Goal: Task Accomplishment & Management: Complete application form

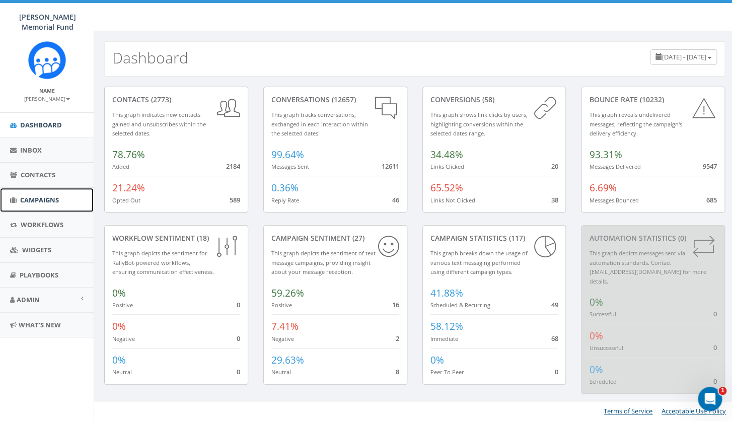
click at [44, 206] on link "Campaigns" at bounding box center [47, 200] width 94 height 25
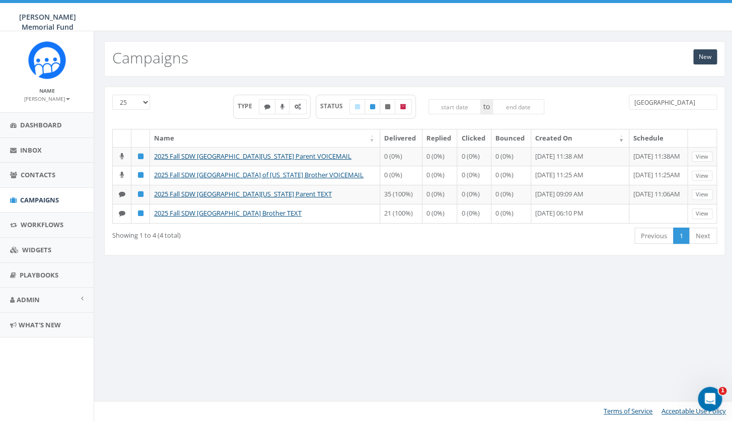
drag, startPoint x: 656, startPoint y: 101, endPoint x: 613, endPoint y: 99, distance: 43.4
click at [629, 100] on input "miami" at bounding box center [673, 102] width 88 height 15
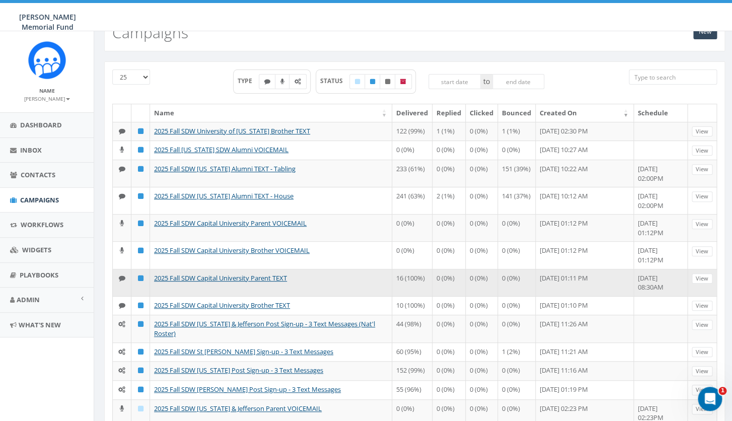
scroll to position [32, 0]
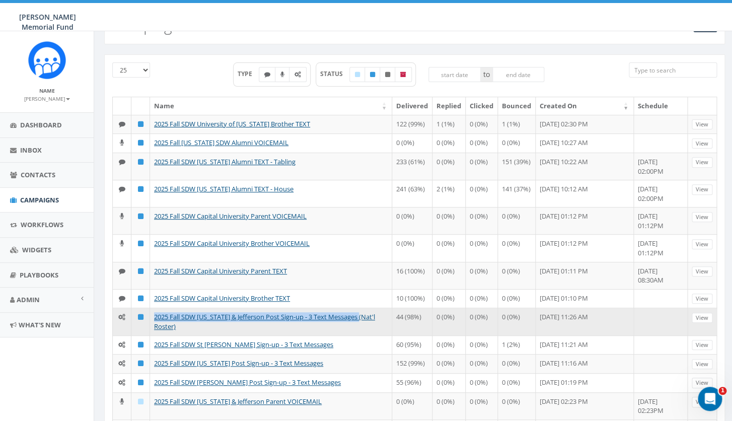
drag, startPoint x: 371, startPoint y: 340, endPoint x: 149, endPoint y: 335, distance: 221.7
click at [149, 335] on tr "2025 Fall SDW Washington & Jefferson Post Sign-up - 3 Text Messages (Nat'l Rost…" at bounding box center [415, 321] width 604 height 27
copy tr "2025 Fall SDW Washington & Jefferson Post Sign-up - 3 Text Messages"
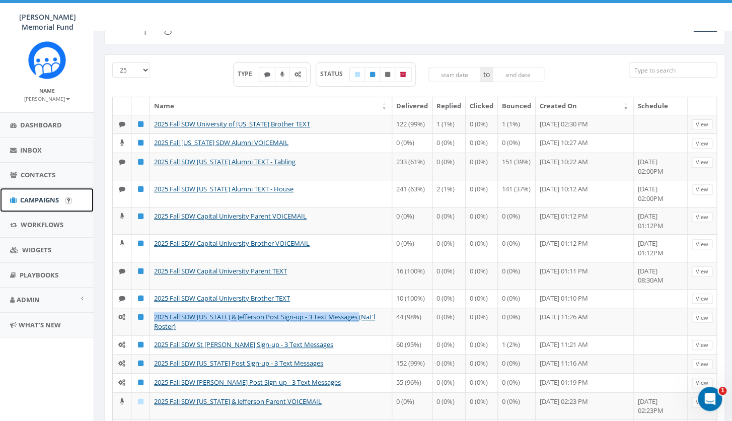
click at [41, 192] on link "Campaigns" at bounding box center [47, 200] width 94 height 25
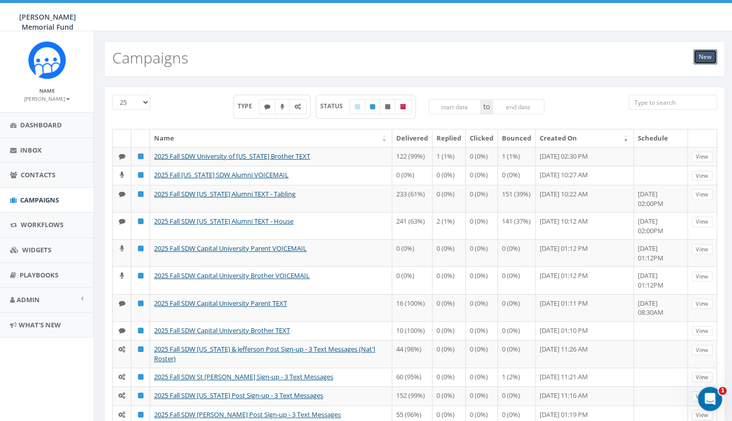
click at [695, 58] on link "New" at bounding box center [706, 56] width 24 height 15
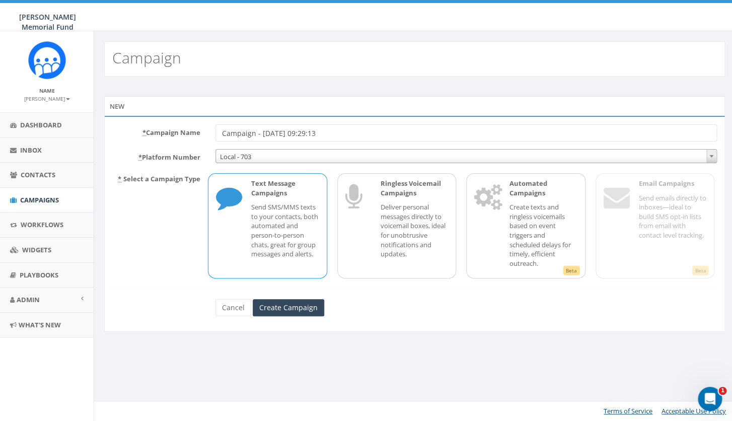
drag, startPoint x: 347, startPoint y: 133, endPoint x: 188, endPoint y: 135, distance: 158.7
click at [216, 135] on input "Campaign - 09/29/2025, 09:29:13" at bounding box center [467, 132] width 502 height 17
drag, startPoint x: 236, startPoint y: 130, endPoint x: 174, endPoint y: 131, distance: 62.5
click at [216, 132] on input "2025 Fall SDW Washington & Jefferson Post Sign-up - 3 Text Messages" at bounding box center [467, 132] width 502 height 17
drag, startPoint x: 270, startPoint y: 131, endPoint x: 347, endPoint y: 131, distance: 77.1
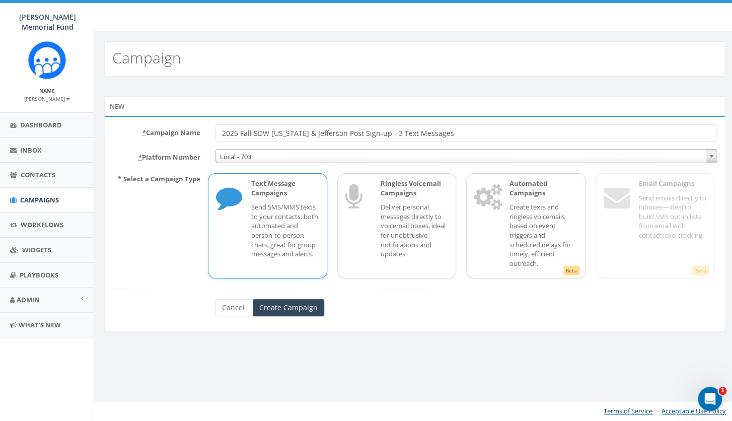
click at [347, 131] on input "2025 Fall SDW Washington & Jefferson Post Sign-up - 3 Text Messages" at bounding box center [467, 132] width 502 height 17
type input "2025 Fall SDW Capital University Post Sign-up - 3 Text Messages"
click at [517, 227] on p "Create texts and ringless voicemails based on event triggers and scheduled dela…" at bounding box center [543, 234] width 67 height 65
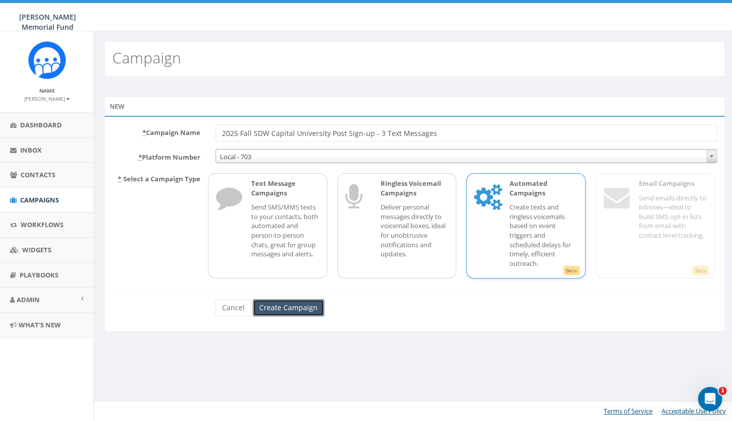
click at [303, 312] on input "Create Campaign" at bounding box center [289, 307] width 72 height 17
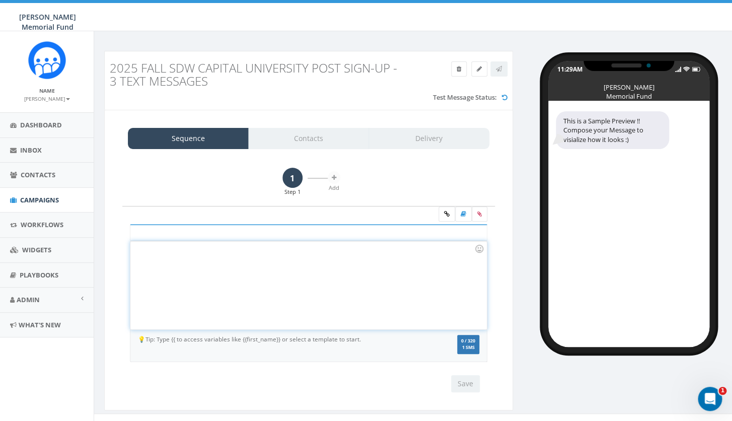
click at [188, 275] on div at bounding box center [308, 285] width 356 height 88
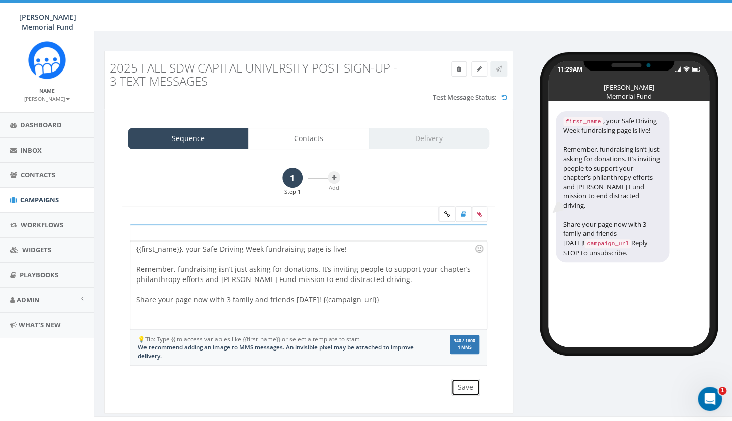
click at [466, 387] on button "Save" at bounding box center [465, 387] width 29 height 17
click at [479, 215] on icon at bounding box center [480, 214] width 5 height 6
click at [0, 0] on input "file" at bounding box center [0, 0] width 0 height 0
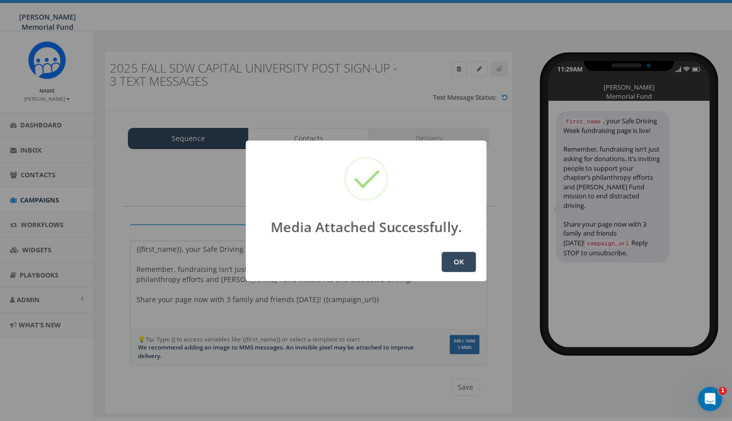
click at [457, 256] on button "OK" at bounding box center [459, 262] width 34 height 20
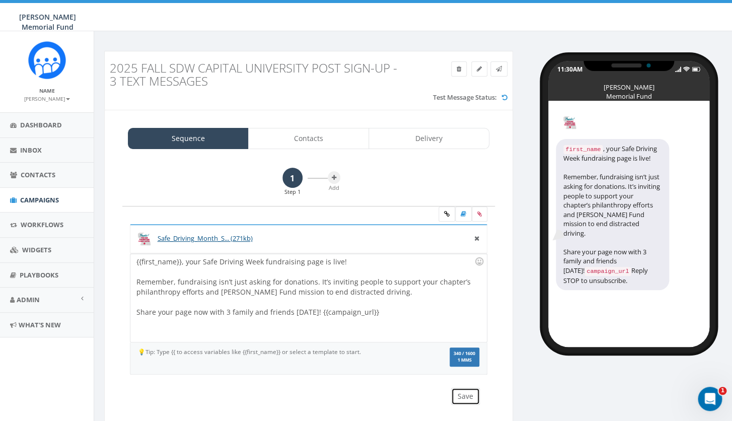
click at [468, 395] on button "Save" at bounding box center [465, 396] width 29 height 17
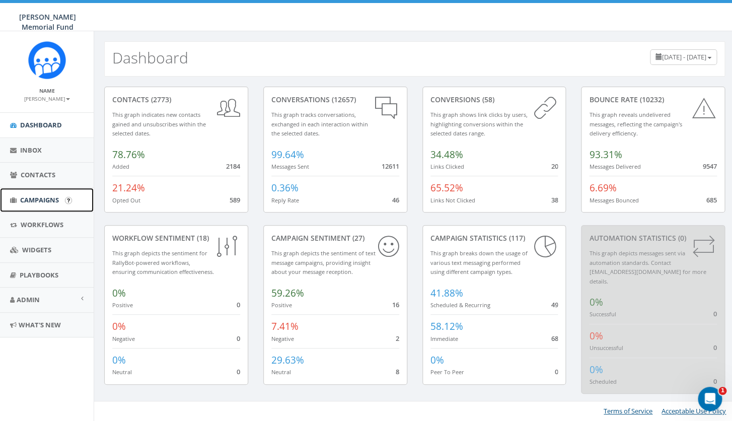
click at [42, 197] on span "Campaigns" at bounding box center [39, 199] width 39 height 9
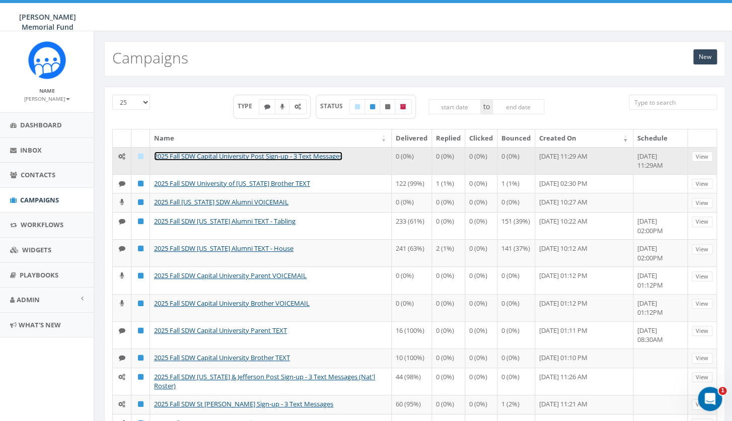
click at [226, 158] on link "2025 Fall SDW Capital University Post Sign-up - 3 Text Messages" at bounding box center [248, 156] width 188 height 9
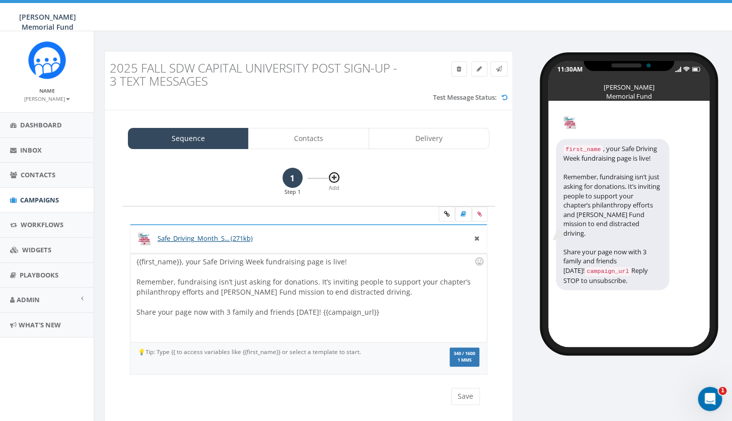
click at [334, 179] on icon at bounding box center [334, 178] width 5 height 6
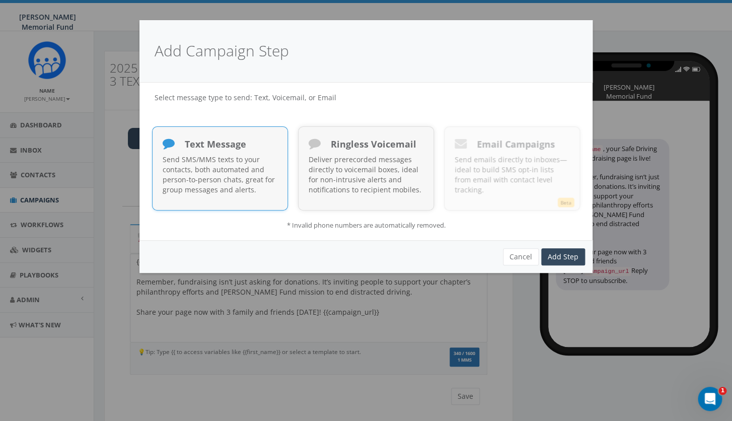
click at [223, 169] on p "Send SMS/MMS texts to your contacts, both automated and person-to-person chats,…" at bounding box center [220, 175] width 115 height 40
click at [566, 255] on link "Add Step" at bounding box center [563, 256] width 44 height 17
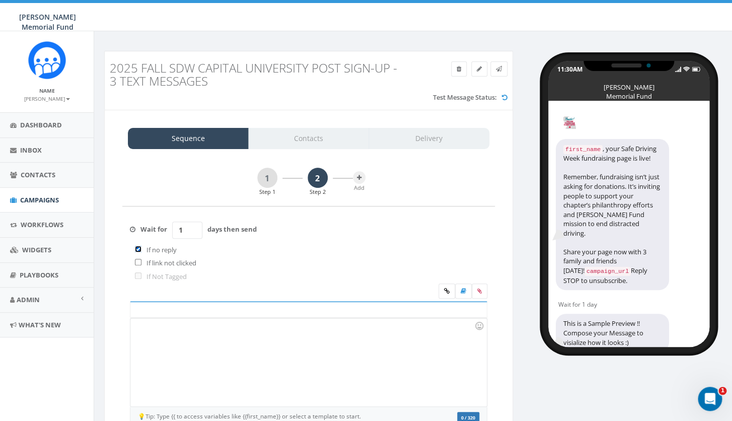
click at [140, 249] on input "checkbox" at bounding box center [138, 249] width 7 height 7
checkbox input "false"
drag, startPoint x: 194, startPoint y: 230, endPoint x: 174, endPoint y: 230, distance: 20.1
click at [175, 231] on input "1" at bounding box center [187, 230] width 30 height 17
type input "2"
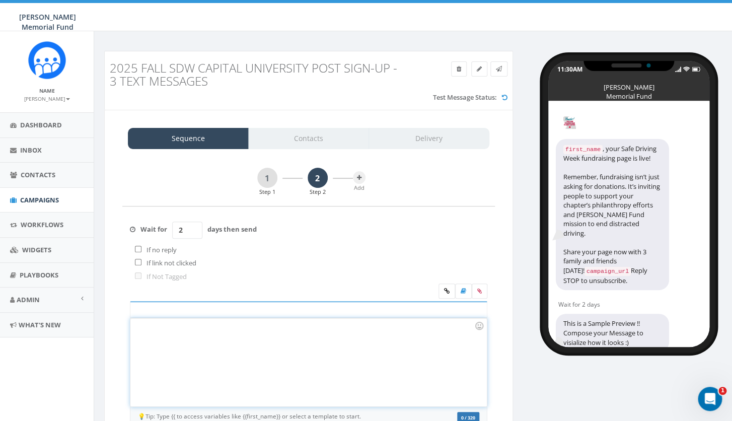
click at [168, 325] on div at bounding box center [308, 362] width 356 height 88
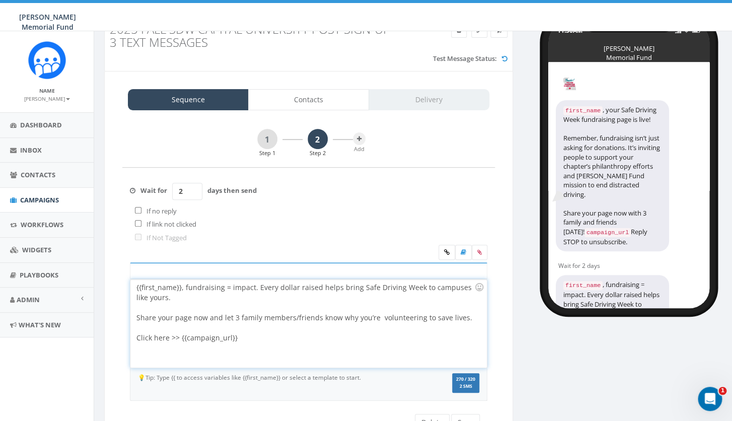
scroll to position [52, 0]
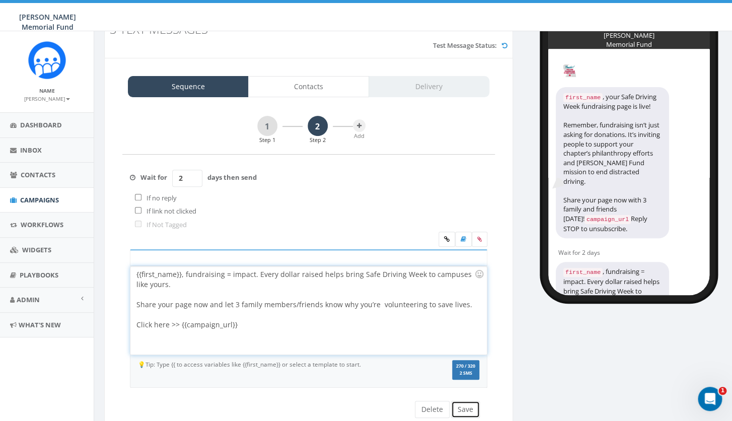
click at [472, 409] on button "Save" at bounding box center [465, 409] width 29 height 17
click at [482, 240] on icon at bounding box center [480, 239] width 5 height 6
click at [0, 0] on input "file" at bounding box center [0, 0] width 0 height 0
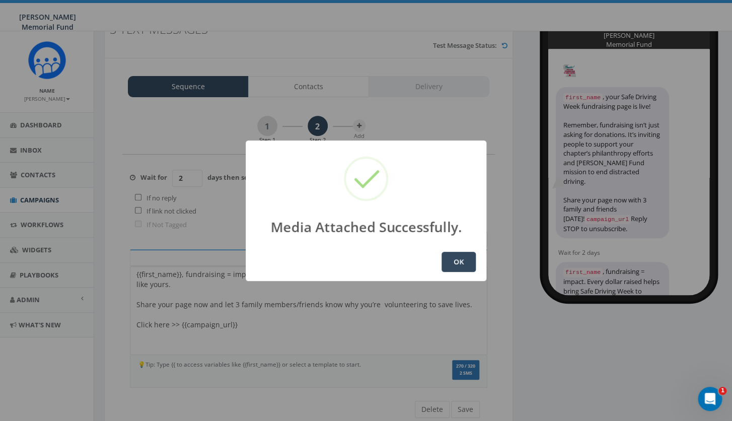
click at [457, 259] on button "OK" at bounding box center [459, 262] width 34 height 20
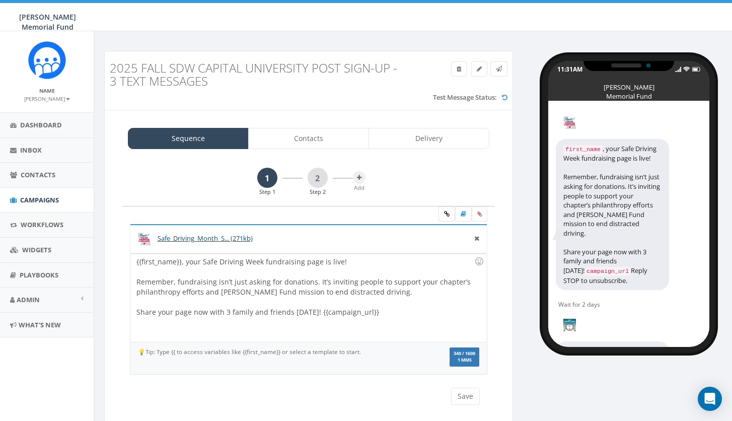
scroll to position [25, 0]
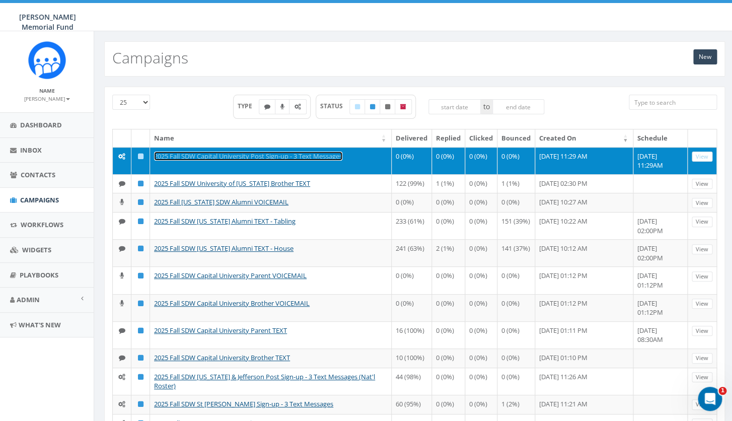
click at [261, 154] on link "2025 Fall SDW Capital University Post Sign-up - 3 Text Messages" at bounding box center [248, 156] width 188 height 9
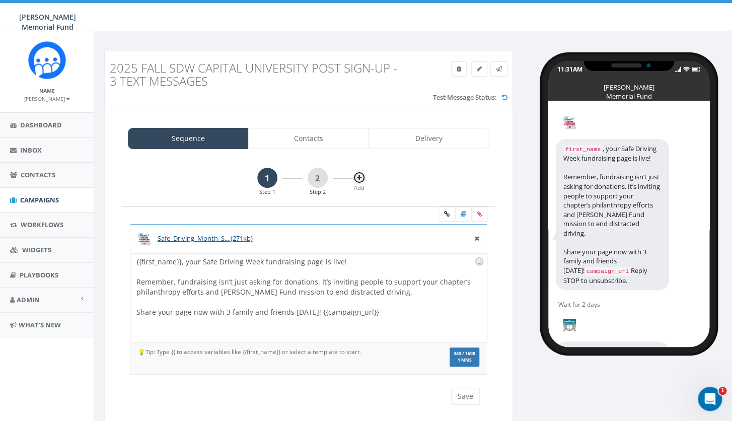
click at [361, 178] on icon at bounding box center [359, 178] width 5 height 6
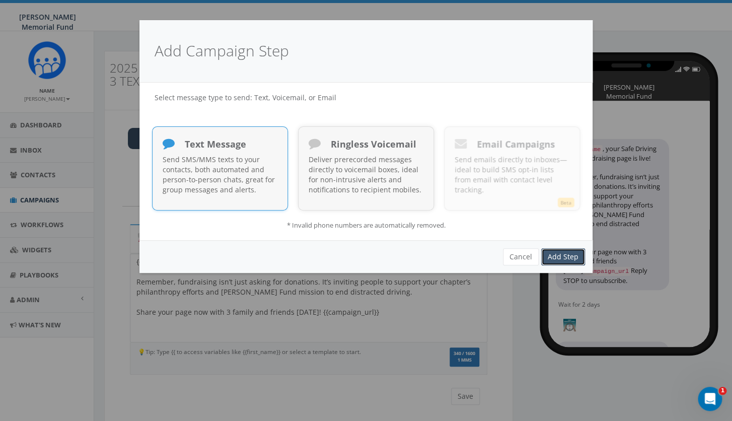
click at [564, 259] on link "Add Step" at bounding box center [563, 256] width 44 height 17
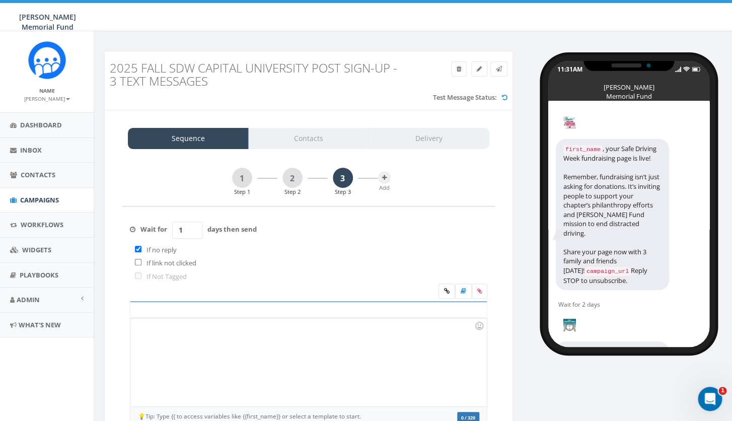
click at [245, 369] on div at bounding box center [308, 362] width 356 height 88
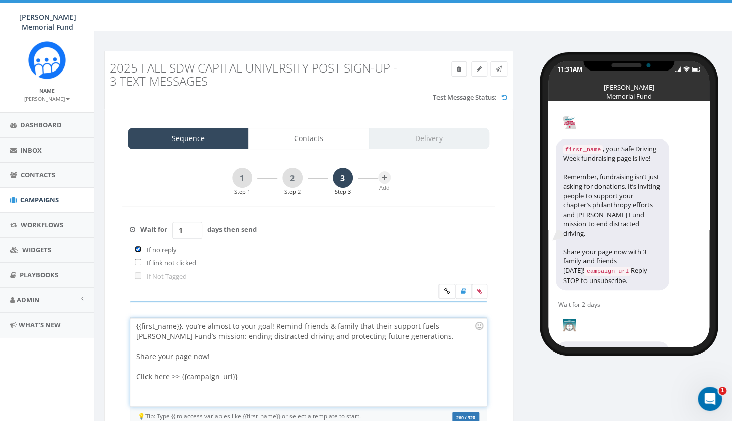
click at [139, 250] on input "checkbox" at bounding box center [138, 249] width 7 height 7
checkbox input "false"
drag, startPoint x: 187, startPoint y: 231, endPoint x: 167, endPoint y: 231, distance: 20.2
click at [172, 231] on input "1" at bounding box center [187, 230] width 30 height 17
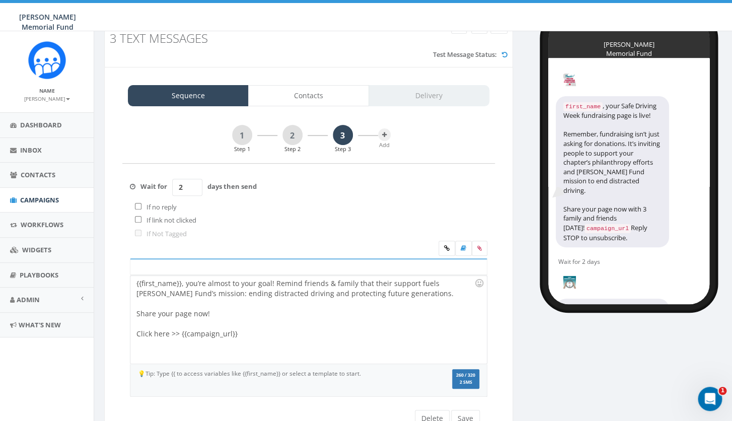
scroll to position [49, 0]
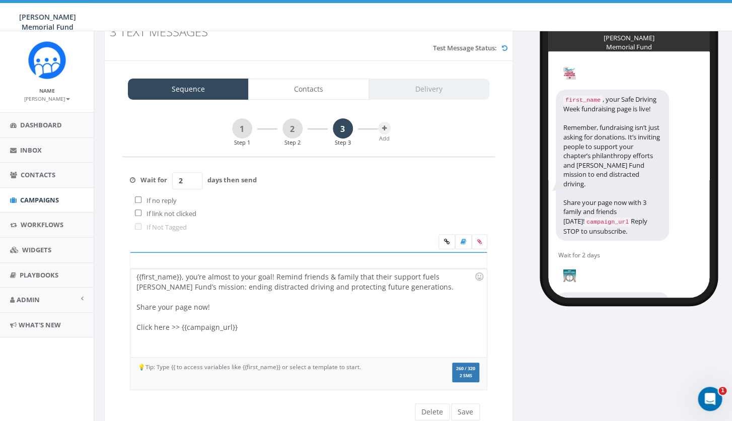
type input "2"
click at [254, 342] on div "{{first_name}}, you’re almost to your goal! Remind friends & family that their …" at bounding box center [308, 313] width 356 height 88
click at [466, 413] on button "Save" at bounding box center [465, 411] width 29 height 17
click at [482, 241] on icon at bounding box center [480, 242] width 5 height 6
click at [0, 0] on input "file" at bounding box center [0, 0] width 0 height 0
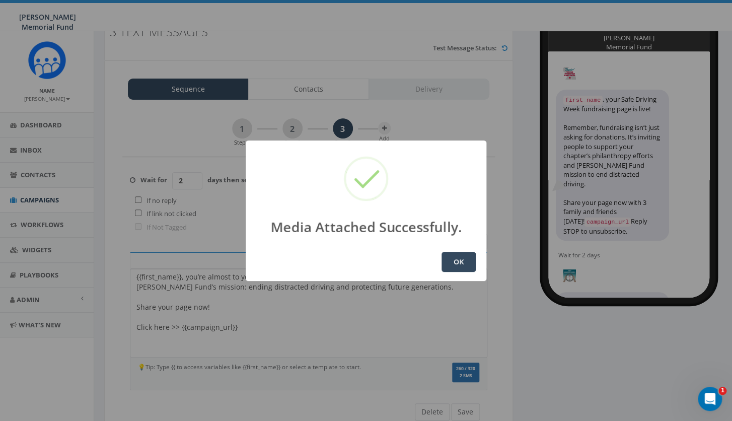
click at [460, 264] on button "OK" at bounding box center [459, 262] width 34 height 20
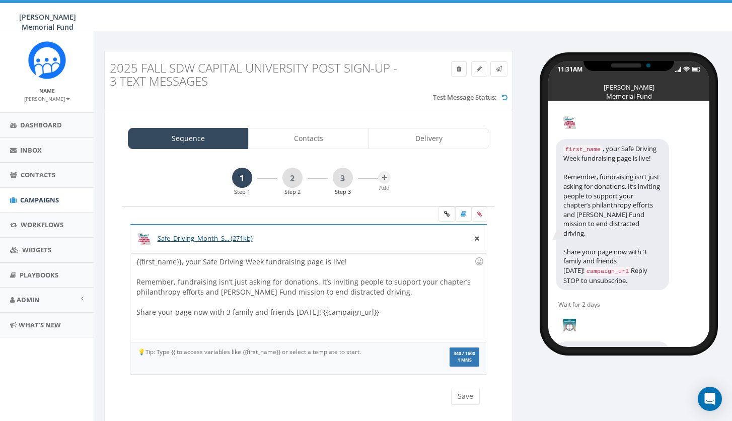
scroll to position [25, 0]
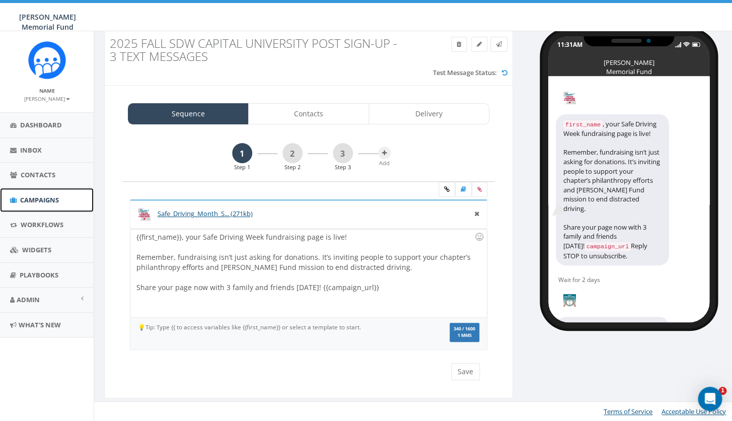
click at [48, 201] on span "Campaigns" at bounding box center [39, 199] width 39 height 9
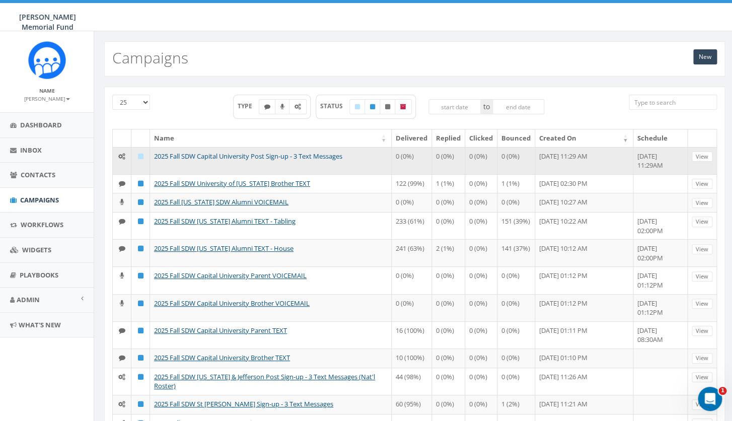
drag, startPoint x: 356, startPoint y: 158, endPoint x: 156, endPoint y: 158, distance: 200.0
click at [156, 158] on td "2025 Fall SDW Capital University Post Sign-up - 3 Text Messages" at bounding box center [271, 160] width 242 height 27
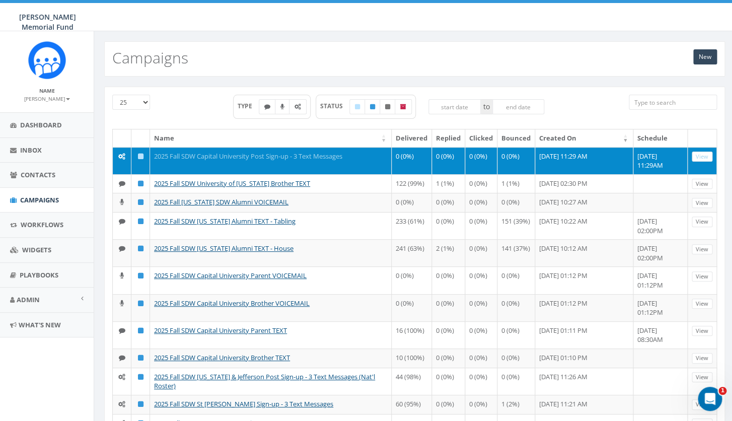
copy link "2025 Fall SDW Capital University Post Sign-up - 3 Text Messages"
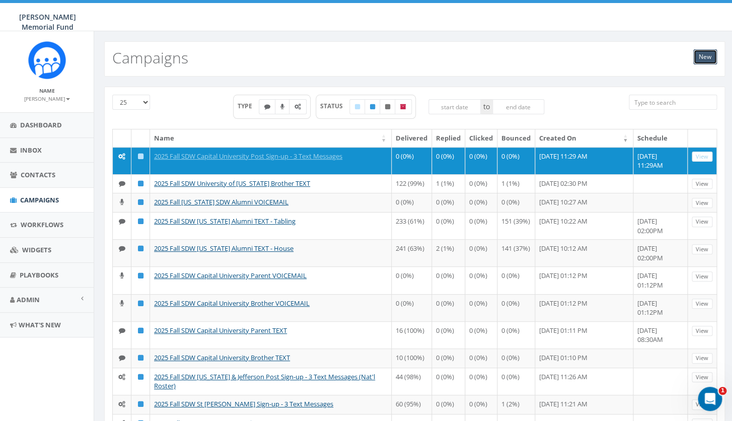
click at [707, 59] on link "New" at bounding box center [706, 56] width 24 height 15
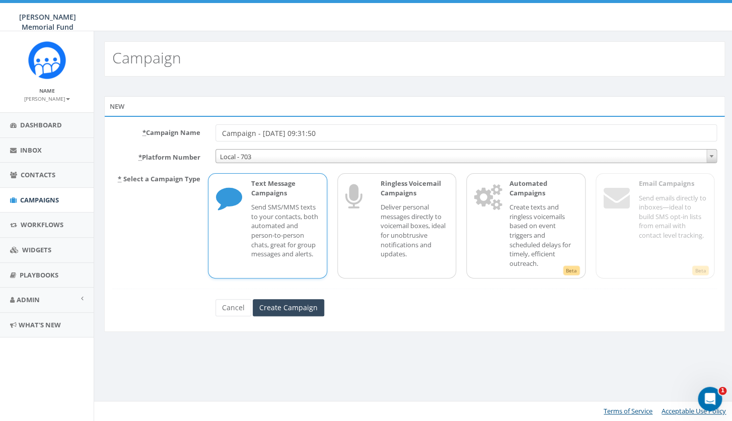
drag, startPoint x: 338, startPoint y: 131, endPoint x: 180, endPoint y: 132, distance: 157.7
click at [216, 132] on input "Campaign - 09/29/2025, 09:31:50" at bounding box center [467, 132] width 502 height 17
drag, startPoint x: 222, startPoint y: 133, endPoint x: 207, endPoint y: 132, distance: 15.1
click at [207, 133] on div "* Campaign Name 2025 Fall SDW Capital University Post Sign-up - 3 Text Messages" at bounding box center [415, 132] width 620 height 17
click at [325, 132] on input "2025 Fall SDW Capital University Post Sign-up - 3 Text Messages" at bounding box center [467, 132] width 502 height 17
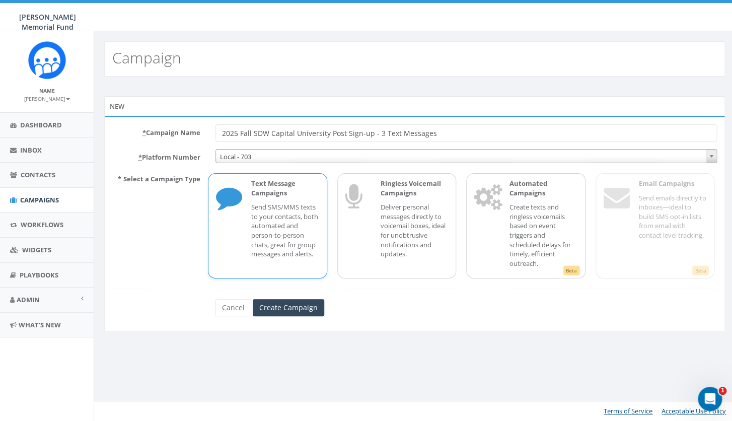
drag, startPoint x: 327, startPoint y: 131, endPoint x: 272, endPoint y: 131, distance: 55.4
click at [272, 131] on input "2025 Fall SDW Capital University Post Sign-up - 3 Text Messages" at bounding box center [467, 132] width 502 height 17
paste input "Miami University of Ohio"
type input "2025 Fall SDW [GEOGRAPHIC_DATA][US_STATE] Post Sign-up - 3 Text Messages"
click at [314, 222] on p "Send SMS/MMS texts to your contacts, both automated and person-to-person chats,…" at bounding box center [284, 230] width 67 height 56
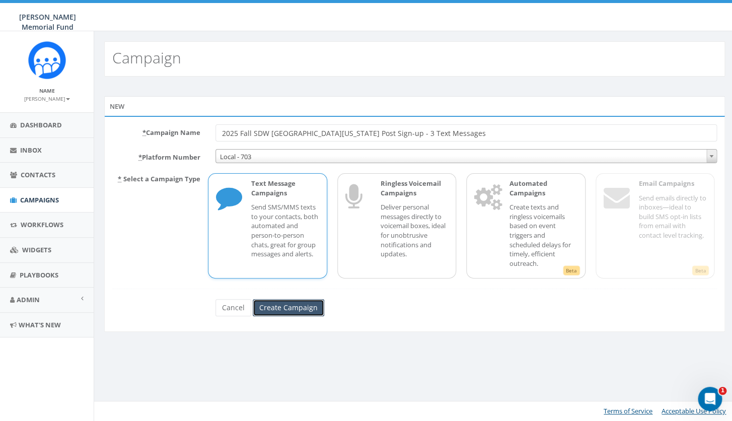
click at [278, 308] on input "Create Campaign" at bounding box center [289, 307] width 72 height 17
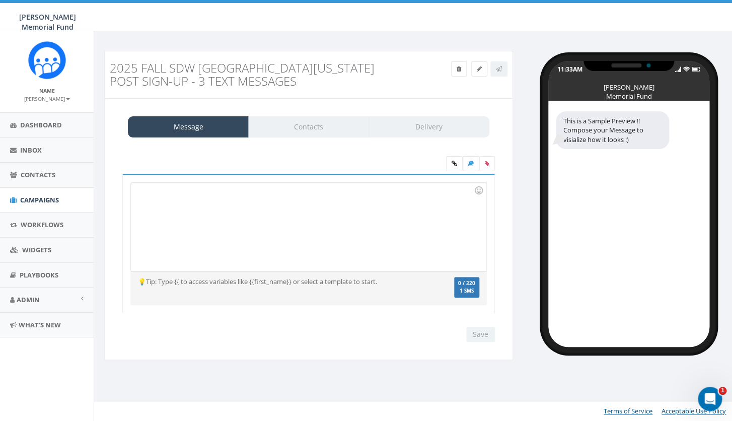
click at [229, 234] on div at bounding box center [308, 227] width 355 height 88
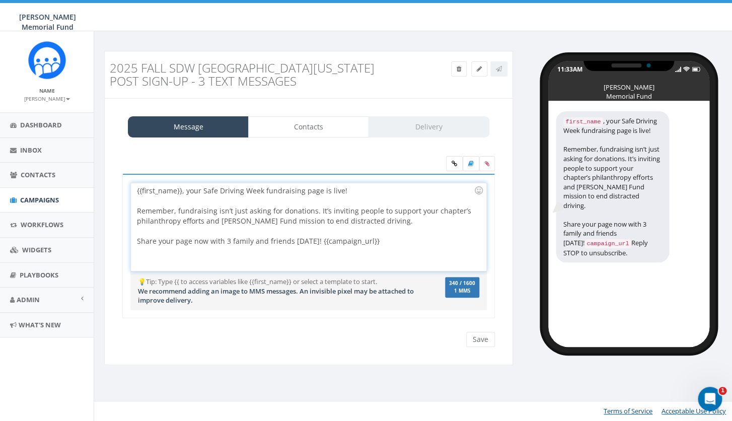
click at [376, 253] on div "{{first_name}}, your Safe Driving Week fundraising page is live! Remember, fund…" at bounding box center [308, 227] width 355 height 88
click at [477, 341] on input "Save" at bounding box center [480, 339] width 29 height 15
click at [492, 163] on label at bounding box center [488, 163] width 16 height 15
click at [0, 0] on input "file" at bounding box center [0, 0] width 0 height 0
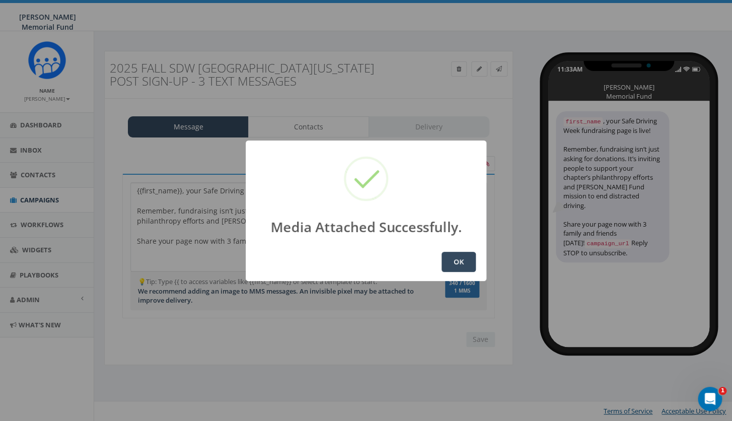
click at [464, 265] on button "OK" at bounding box center [459, 262] width 34 height 20
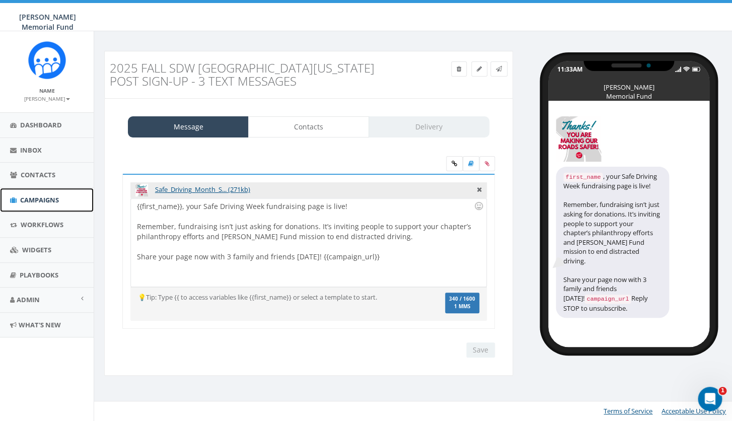
click at [39, 198] on span "Campaigns" at bounding box center [39, 199] width 39 height 9
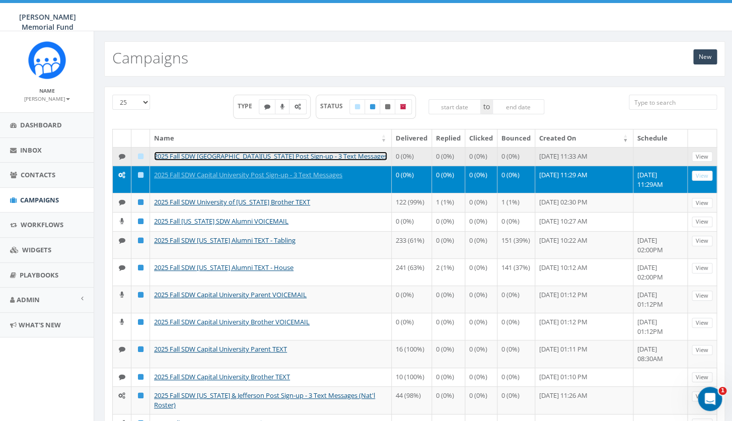
click at [238, 157] on link "2025 Fall SDW [GEOGRAPHIC_DATA][US_STATE] Post Sign-up - 3 Text Messages" at bounding box center [270, 156] width 233 height 9
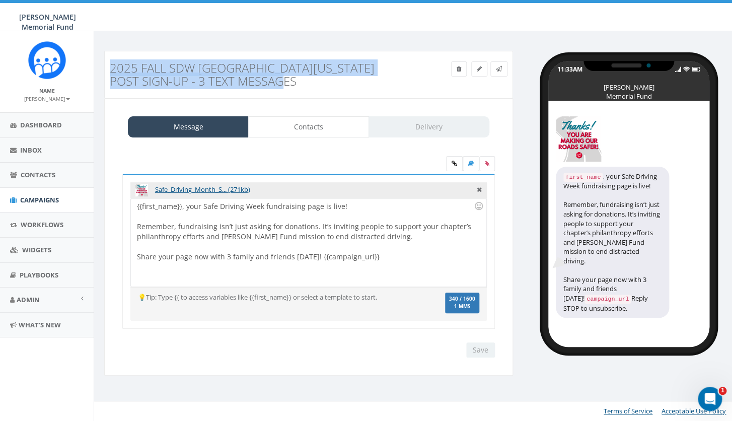
drag, startPoint x: 270, startPoint y: 85, endPoint x: 107, endPoint y: 60, distance: 165.1
click at [107, 60] on div "2025 Fall SDW [GEOGRAPHIC_DATA][US_STATE] Post Sign-up - 3 Text Messages" at bounding box center [257, 74] width 310 height 37
copy h3 "2025 Fall SDW [GEOGRAPHIC_DATA][US_STATE] Post Sign-up - 3 Text Messages"
click at [458, 66] on icon at bounding box center [459, 69] width 5 height 6
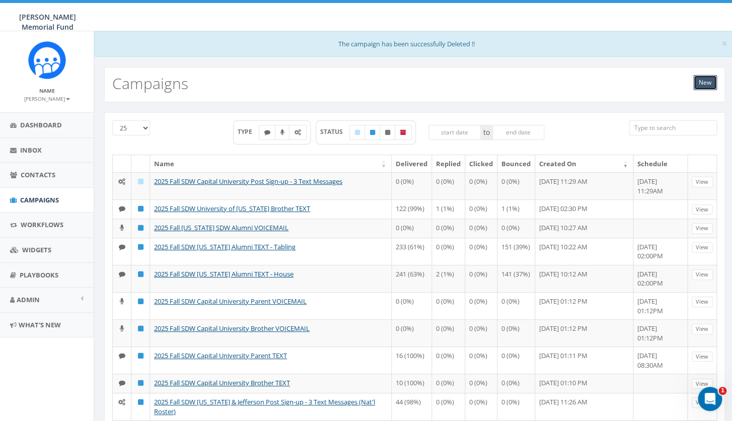
click at [704, 81] on link "New" at bounding box center [706, 82] width 24 height 15
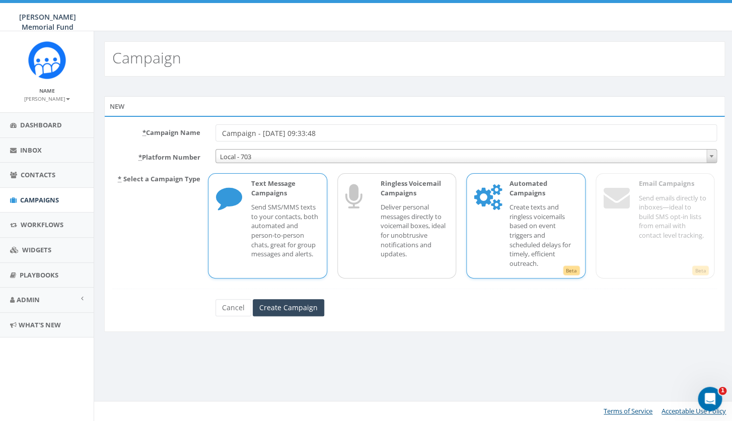
click at [501, 198] on div "Automated Campaigns Create texts and ringless voicemails based on event trigger…" at bounding box center [539, 226] width 78 height 94
drag, startPoint x: 336, startPoint y: 131, endPoint x: 205, endPoint y: 129, distance: 131.5
click at [216, 129] on input "Campaign - 09/29/2025, 09:33:48" at bounding box center [467, 132] width 502 height 17
paste input "2025 Fall SDW [GEOGRAPHIC_DATA][US_STATE] Post Sign-up - 3 Text Messages"
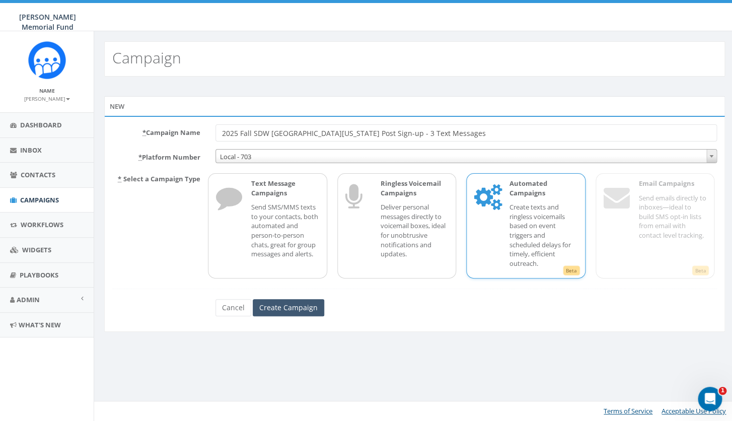
type input "2025 Fall SDW [GEOGRAPHIC_DATA][US_STATE] Post Sign-up - 3 Text Messages"
click at [284, 310] on input "Create Campaign" at bounding box center [289, 307] width 72 height 17
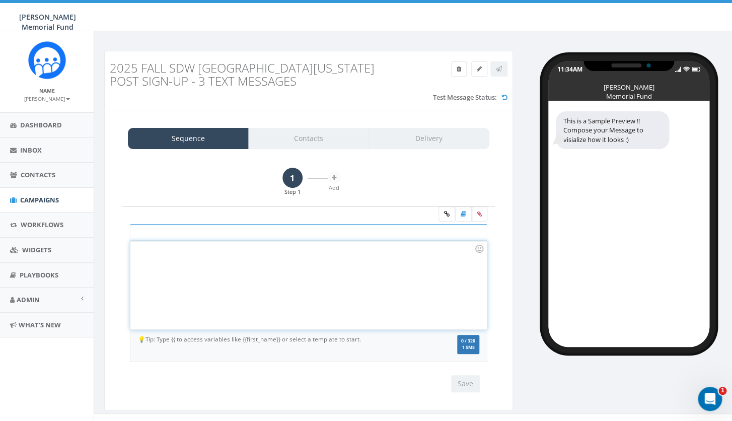
click at [220, 273] on div at bounding box center [308, 285] width 356 height 88
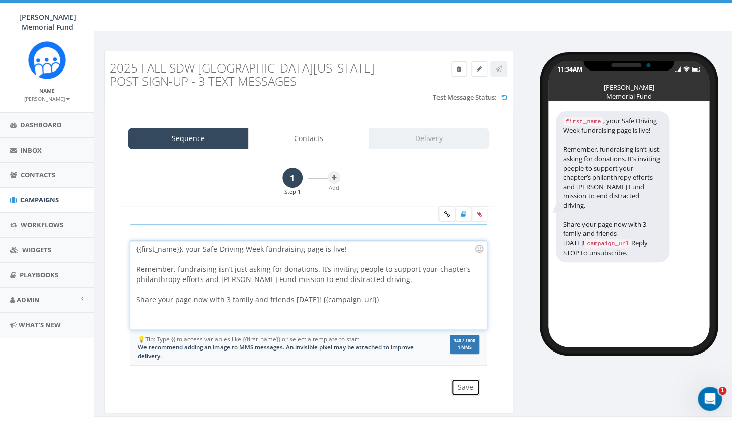
click at [464, 387] on button "Save" at bounding box center [465, 387] width 29 height 17
click at [481, 215] on icon at bounding box center [480, 214] width 5 height 6
click at [0, 0] on input "file" at bounding box center [0, 0] width 0 height 0
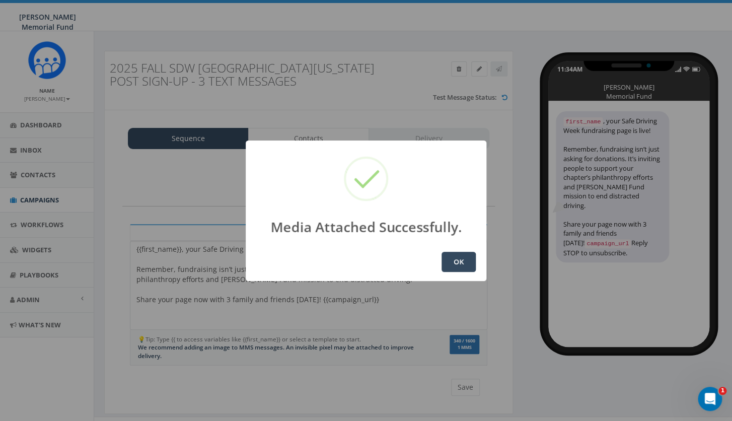
click at [463, 264] on button "OK" at bounding box center [459, 262] width 34 height 20
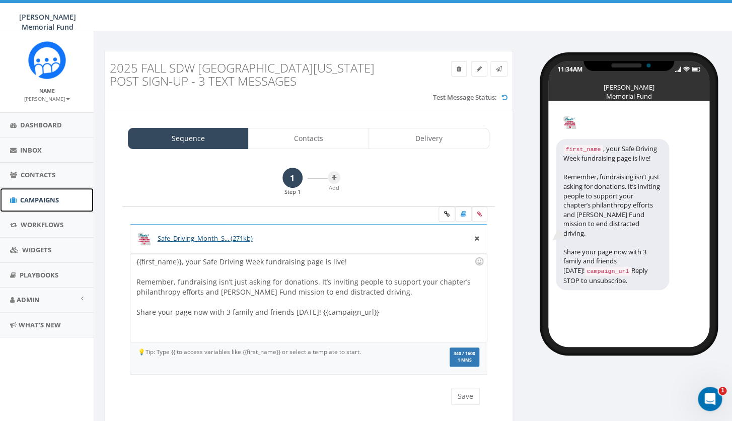
click at [35, 202] on span "Campaigns" at bounding box center [39, 199] width 39 height 9
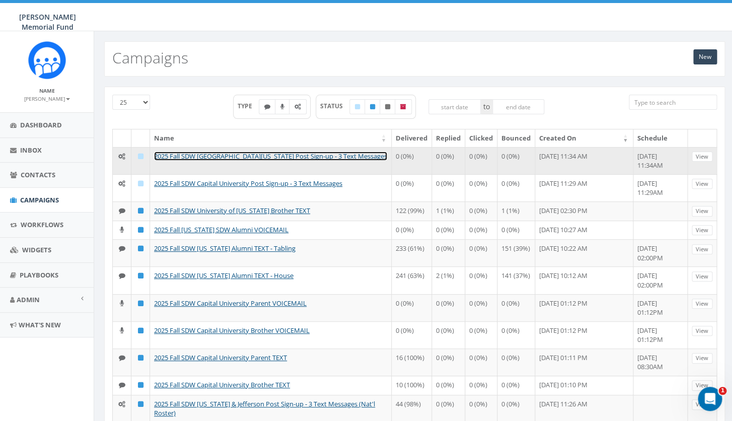
click at [294, 160] on link "2025 Fall SDW [GEOGRAPHIC_DATA][US_STATE] Post Sign-up - 3 Text Messages" at bounding box center [270, 156] width 233 height 9
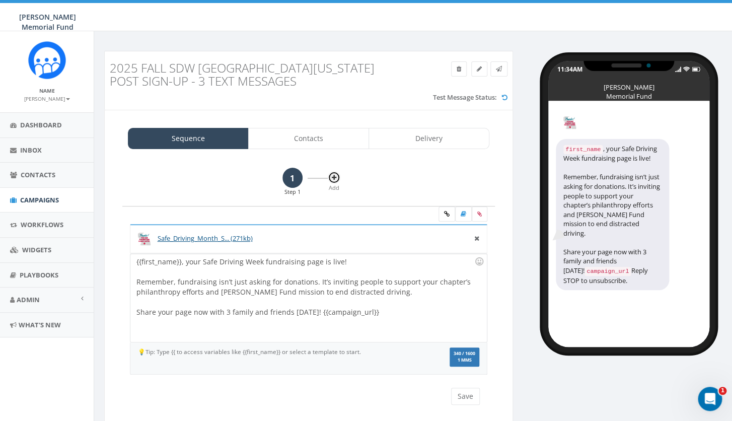
click at [332, 175] on icon at bounding box center [334, 178] width 5 height 6
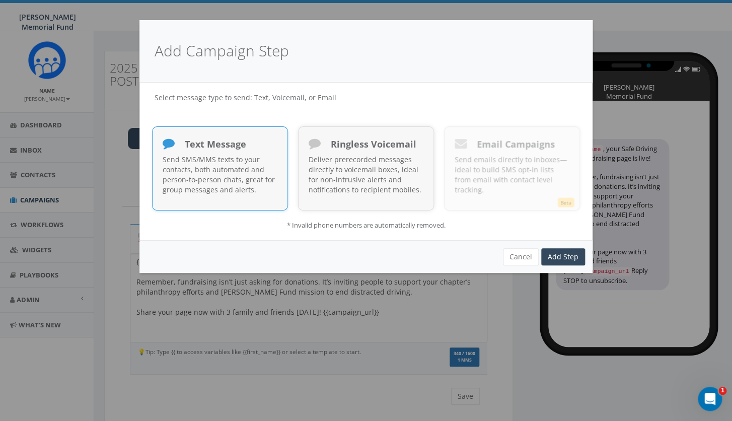
click at [205, 174] on p "Send SMS/MMS texts to your contacts, both automated and person-to-person chats,…" at bounding box center [220, 175] width 115 height 40
click at [562, 258] on link "Add Step" at bounding box center [563, 256] width 44 height 17
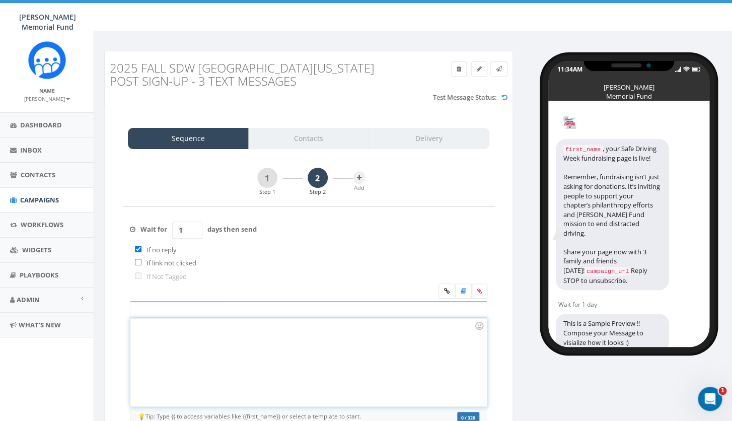
click at [192, 368] on div at bounding box center [308, 362] width 356 height 88
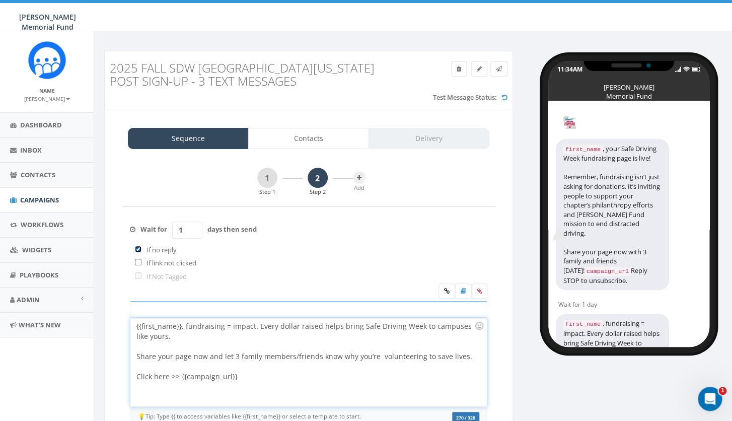
click at [140, 248] on input "checkbox" at bounding box center [138, 249] width 7 height 7
checkbox input "false"
drag, startPoint x: 190, startPoint y: 229, endPoint x: 168, endPoint y: 229, distance: 21.7
click at [172, 229] on input "1" at bounding box center [187, 230] width 30 height 17
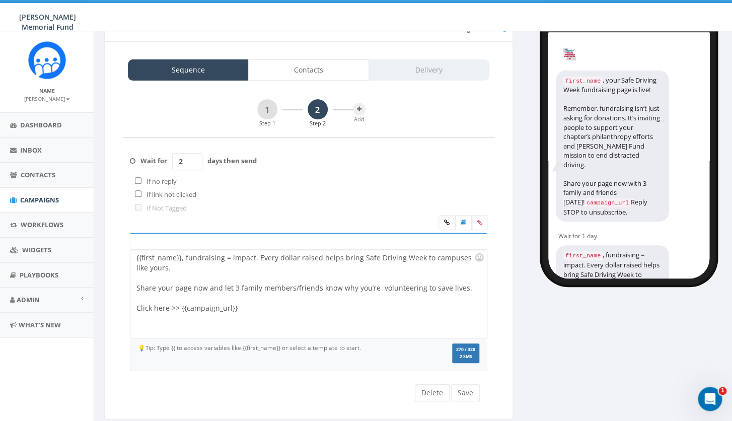
scroll to position [71, 0]
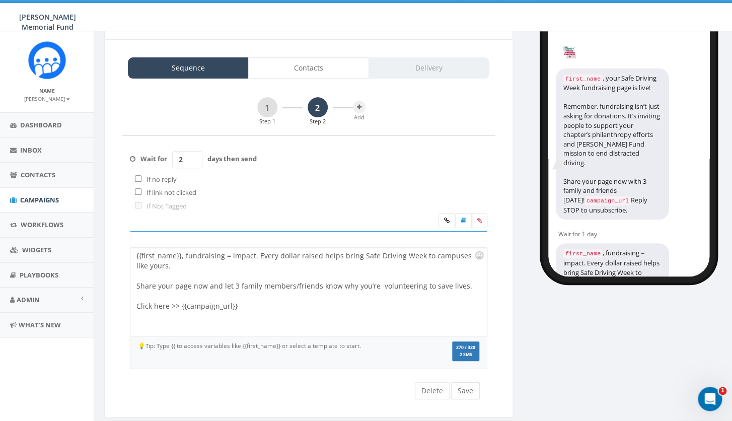
type input "2"
click at [474, 396] on button "Save" at bounding box center [465, 390] width 29 height 17
click at [483, 217] on label at bounding box center [480, 220] width 16 height 15
click at [0, 0] on input "file" at bounding box center [0, 0] width 0 height 0
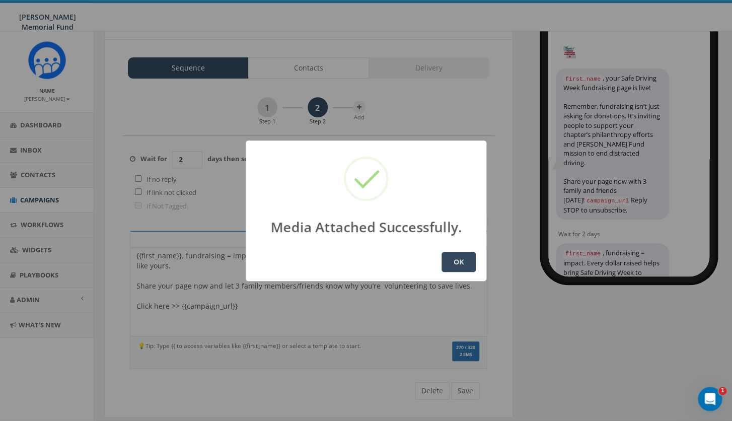
click at [458, 259] on button "OK" at bounding box center [459, 262] width 34 height 20
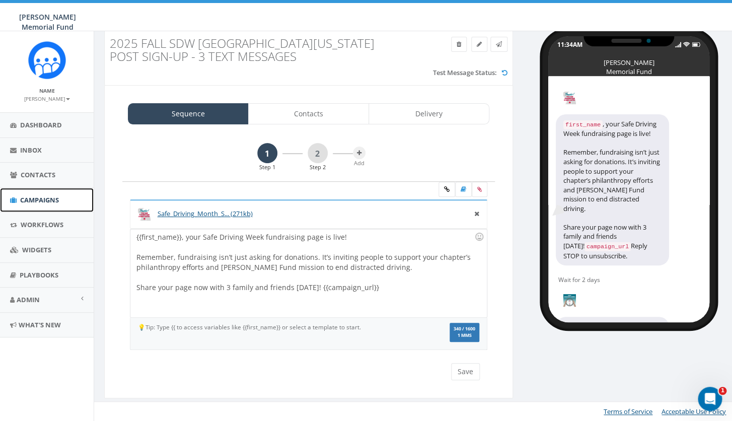
click at [27, 203] on span "Campaigns" at bounding box center [39, 199] width 39 height 9
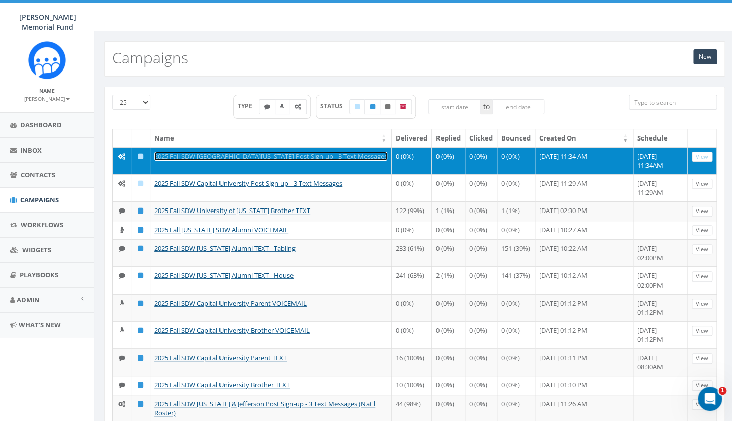
click at [282, 157] on link "2025 Fall SDW [GEOGRAPHIC_DATA][US_STATE] Post Sign-up - 3 Text Messages" at bounding box center [270, 156] width 233 height 9
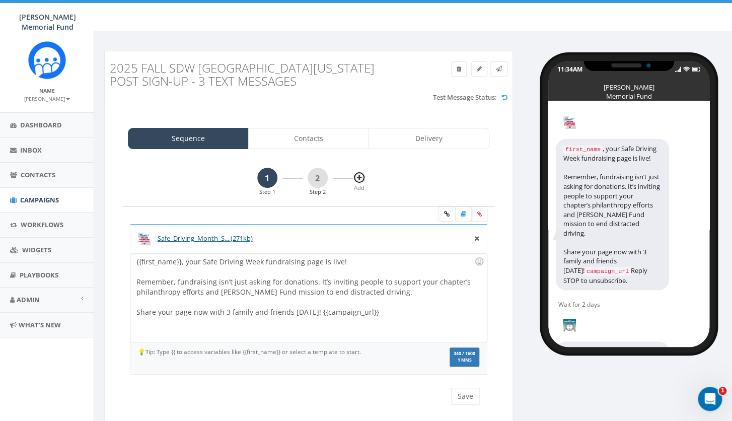
click at [359, 179] on icon at bounding box center [359, 178] width 5 height 6
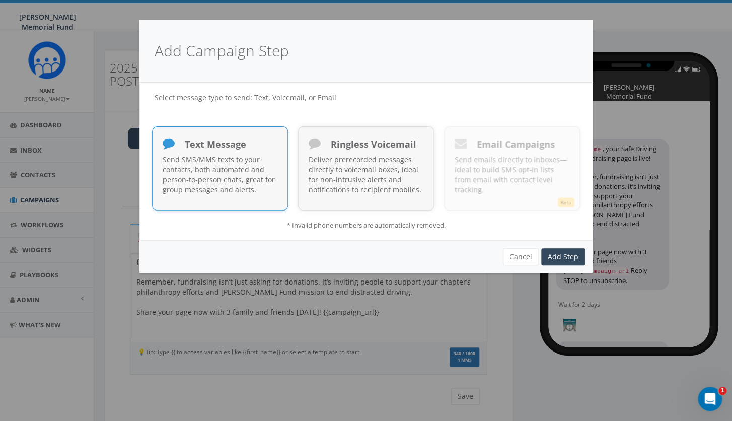
click at [247, 162] on p "Send SMS/MMS texts to your contacts, both automated and person-to-person chats,…" at bounding box center [220, 175] width 115 height 40
click at [568, 254] on link "Add Step" at bounding box center [563, 256] width 44 height 17
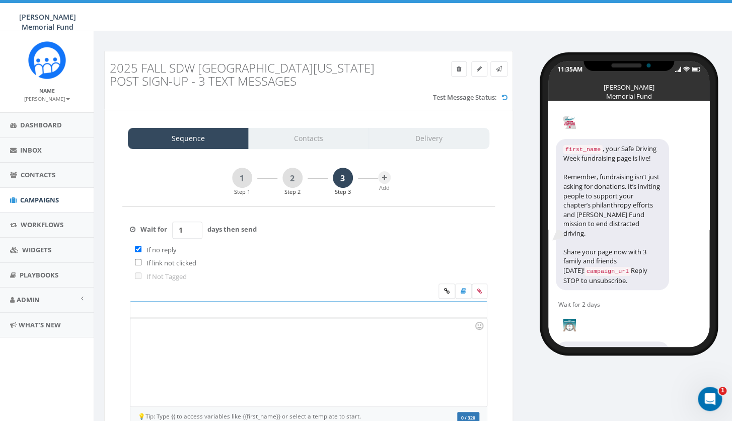
drag, startPoint x: 187, startPoint y: 232, endPoint x: 175, endPoint y: 231, distance: 11.6
click at [175, 232] on input "1" at bounding box center [187, 230] width 30 height 17
type input "2"
click at [135, 249] on input "checkbox" at bounding box center [138, 249] width 7 height 7
checkbox input "false"
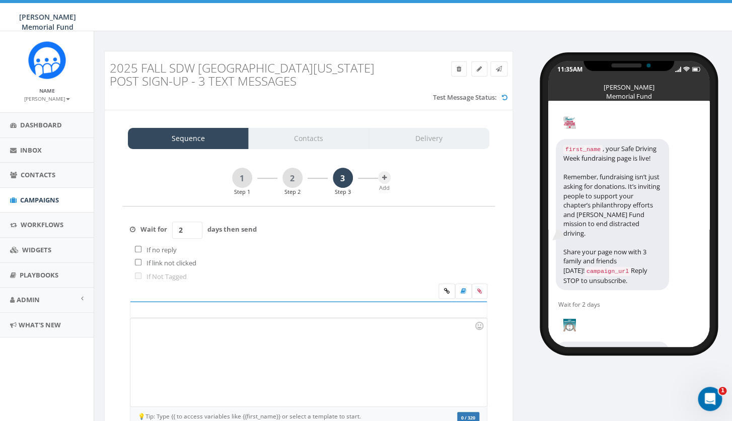
click at [262, 347] on div at bounding box center [308, 362] width 356 height 88
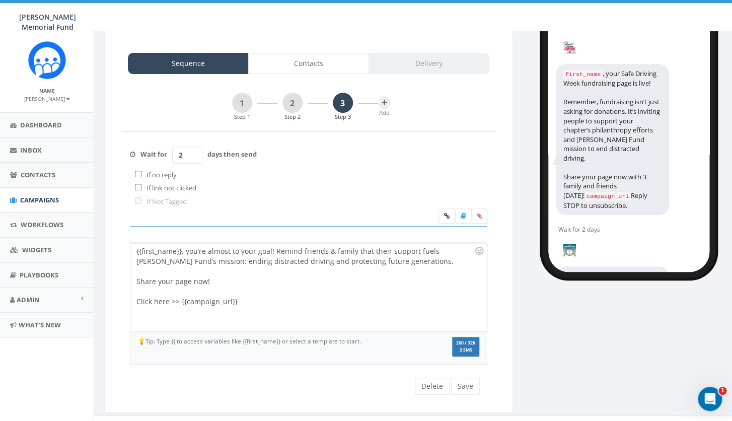
scroll to position [77, 0]
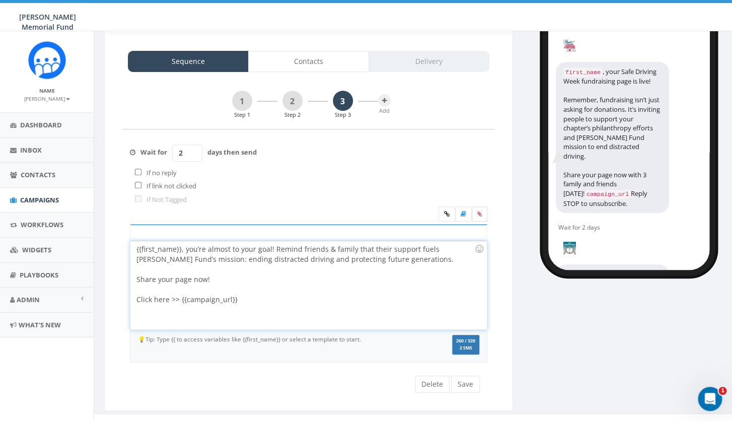
click at [477, 212] on label at bounding box center [480, 214] width 16 height 15
click at [0, 0] on input "file" at bounding box center [0, 0] width 0 height 0
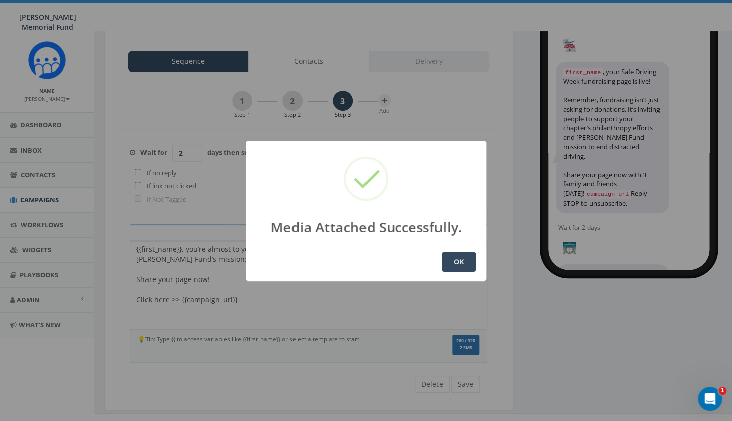
click at [468, 258] on button "OK" at bounding box center [459, 262] width 34 height 20
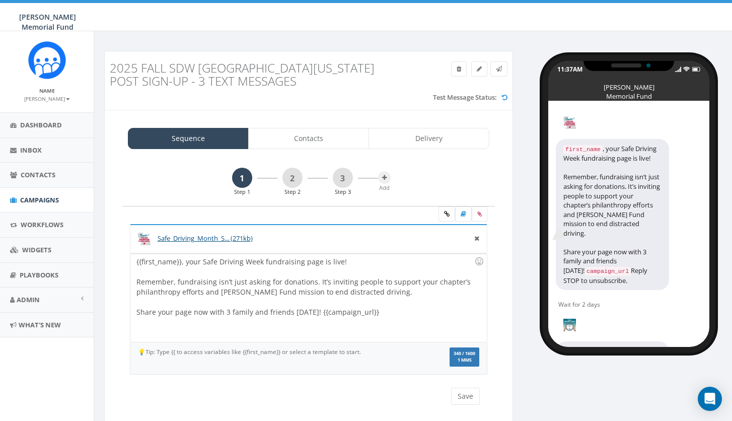
scroll to position [25, 0]
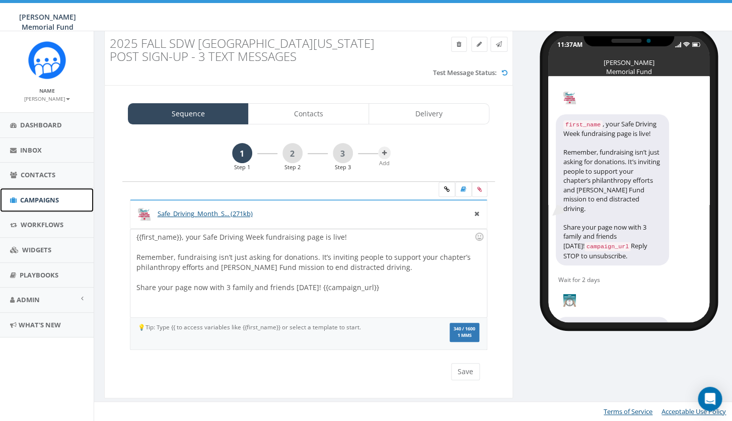
click at [33, 199] on span "Campaigns" at bounding box center [39, 199] width 39 height 9
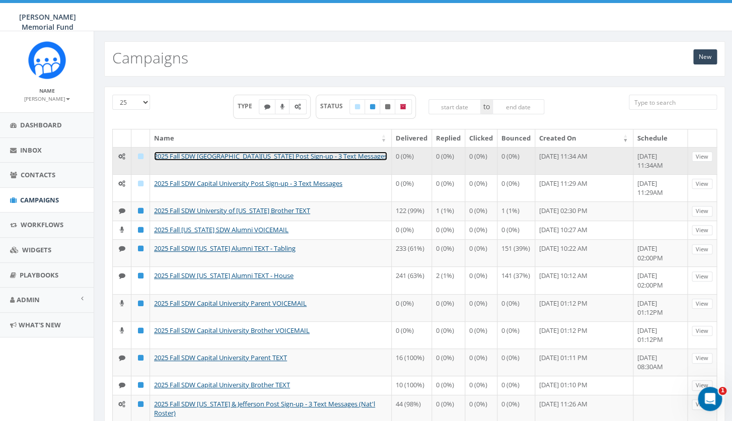
click at [282, 152] on link "2025 Fall SDW [GEOGRAPHIC_DATA][US_STATE] Post Sign-up - 3 Text Messages" at bounding box center [270, 156] width 233 height 9
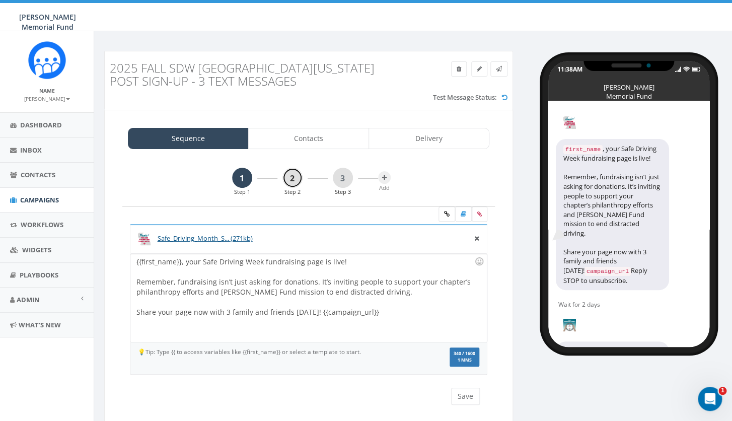
click at [294, 179] on link "2" at bounding box center [293, 178] width 20 height 20
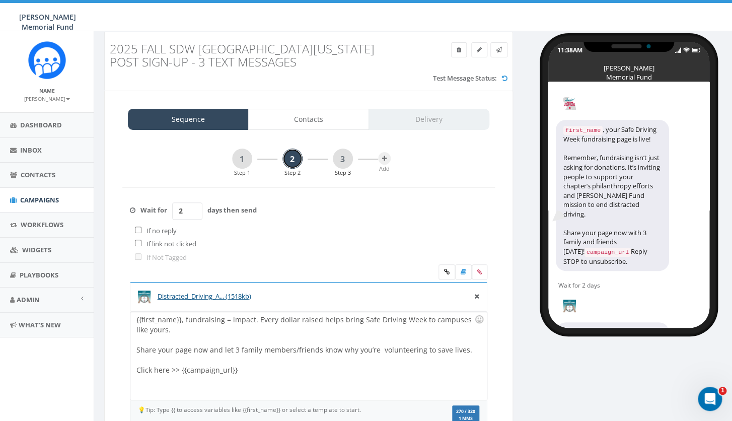
scroll to position [21, 0]
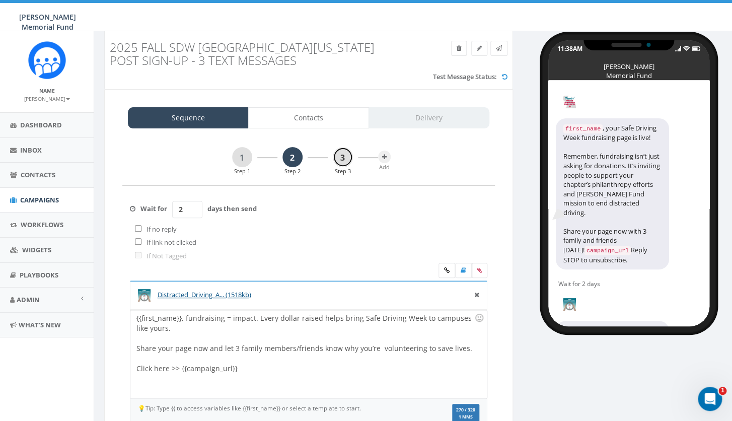
click at [345, 155] on link "3" at bounding box center [343, 157] width 20 height 20
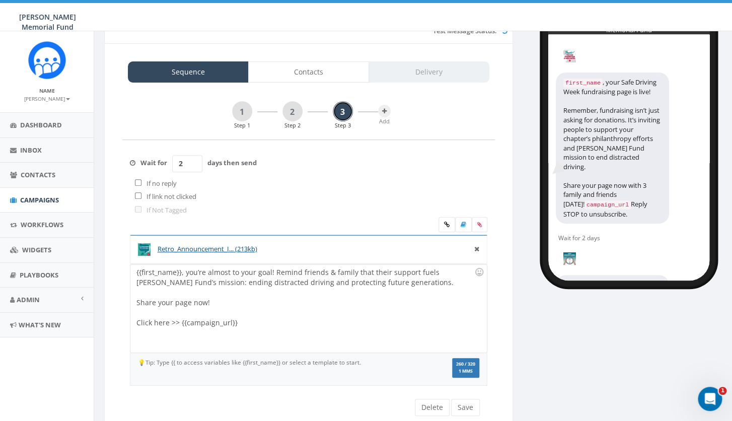
scroll to position [66, 0]
click at [469, 408] on button "Save" at bounding box center [465, 407] width 29 height 17
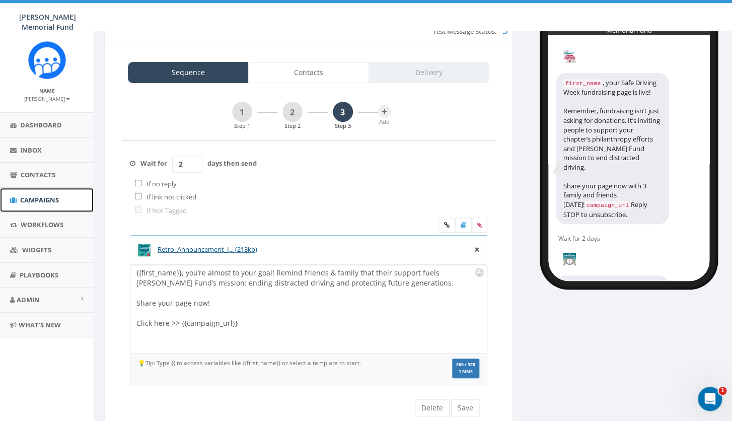
click at [39, 201] on span "Campaigns" at bounding box center [39, 199] width 39 height 9
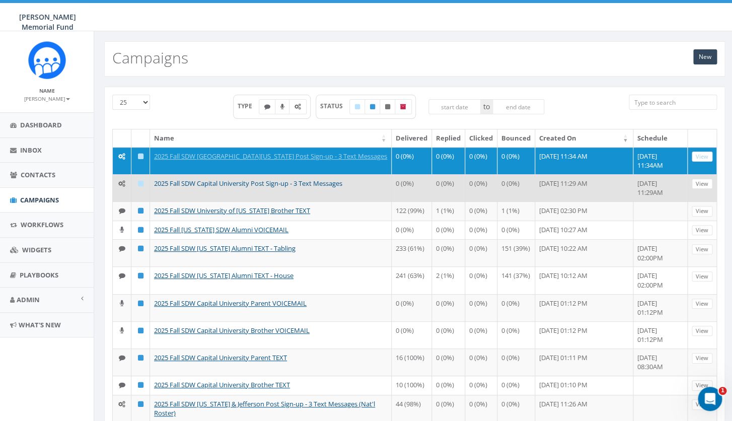
drag, startPoint x: 355, startPoint y: 183, endPoint x: 155, endPoint y: 182, distance: 200.0
click at [155, 182] on td "2025 Fall SDW Capital University Post Sign-up - 3 Text Messages" at bounding box center [271, 187] width 242 height 27
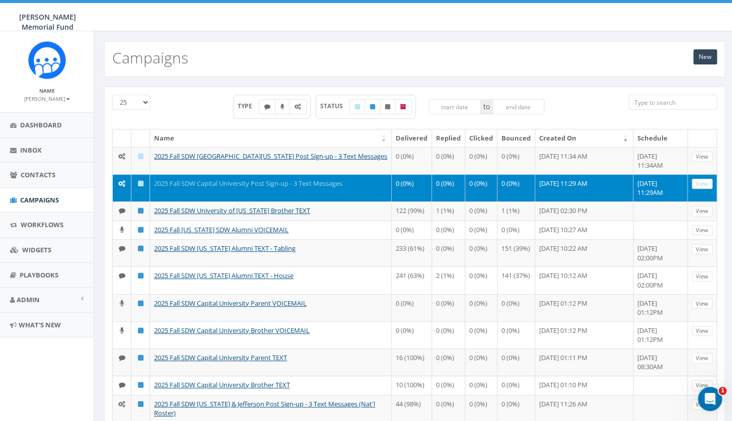
copy link "2025 Fall SDW Capital University Post Sign-up - 3 Text Messages"
click at [583, 64] on div "New Campaigns" at bounding box center [414, 58] width 621 height 35
click at [706, 57] on link "New" at bounding box center [706, 56] width 24 height 15
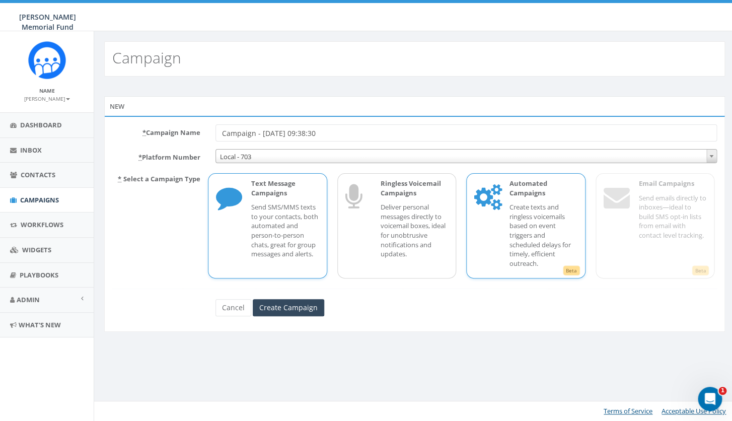
click at [492, 207] on icon at bounding box center [486, 199] width 25 height 40
drag, startPoint x: 338, startPoint y: 129, endPoint x: 208, endPoint y: 128, distance: 130.5
click at [216, 128] on input "Campaign - [DATE] 09:38:30" at bounding box center [467, 132] width 502 height 17
paste input "2025 Fall SDW Capital University Post Sign-up - 3 Text Messages"
drag, startPoint x: 328, startPoint y: 131, endPoint x: 271, endPoint y: 134, distance: 57.0
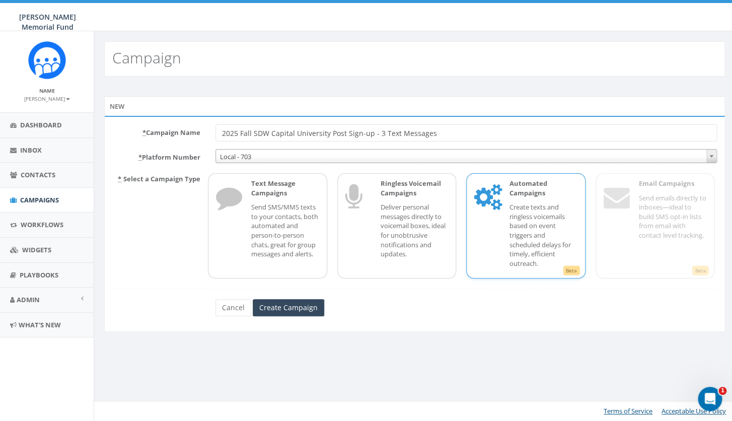
click at [271, 134] on input "2025 Fall SDW Capital University Post Sign-up - 3 Text Messages" at bounding box center [467, 132] width 502 height 17
paste input "James Madison"
type input "2025 Fall SDW [PERSON_NAME][GEOGRAPHIC_DATA] Post Sign-up - 3 Text Messages"
click at [301, 308] on input "Create Campaign" at bounding box center [289, 307] width 72 height 17
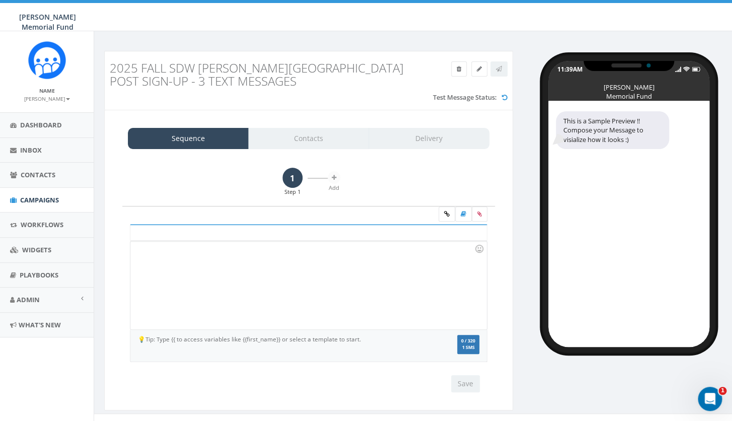
click at [323, 288] on div at bounding box center [308, 285] width 356 height 88
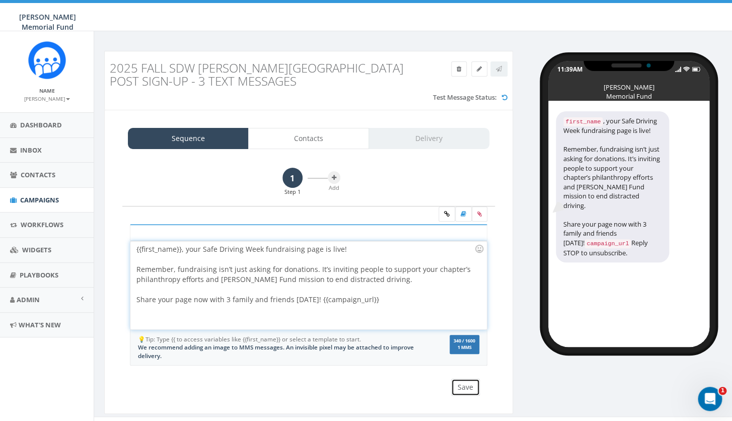
click at [469, 389] on button "Save" at bounding box center [465, 387] width 29 height 17
click at [478, 215] on icon at bounding box center [480, 214] width 5 height 6
click at [0, 0] on input "file" at bounding box center [0, 0] width 0 height 0
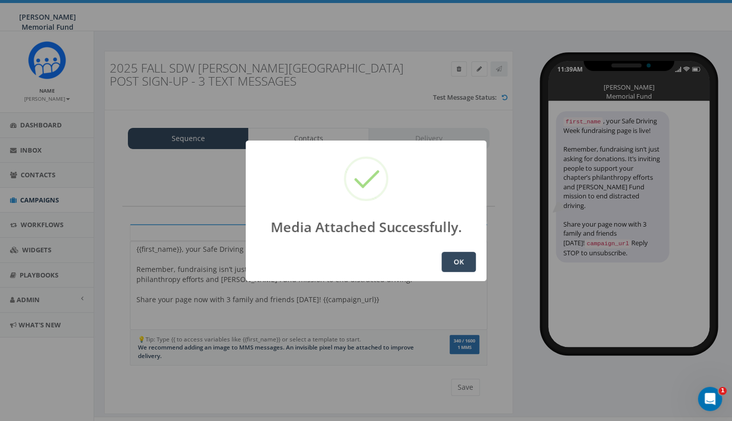
click at [457, 260] on button "OK" at bounding box center [459, 262] width 34 height 20
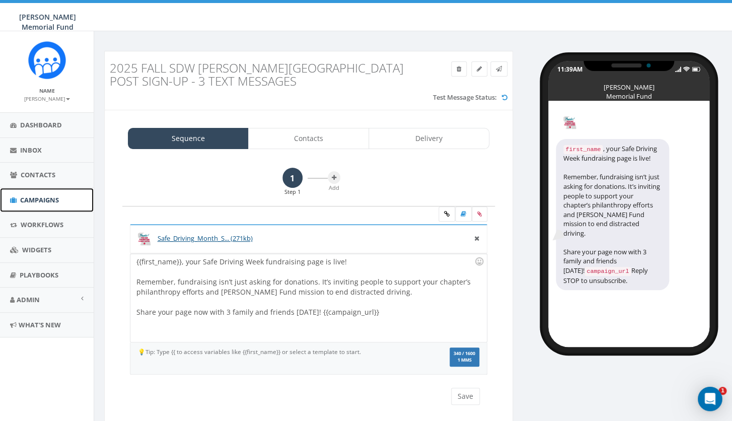
click at [23, 200] on span "Campaigns" at bounding box center [39, 199] width 39 height 9
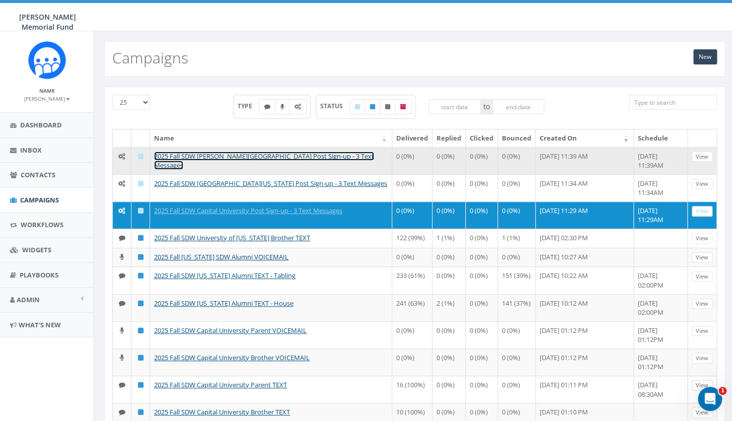
click at [290, 156] on link "2025 Fall SDW [PERSON_NAME][GEOGRAPHIC_DATA] Post Sign-up - 3 Text Messages" at bounding box center [264, 161] width 220 height 19
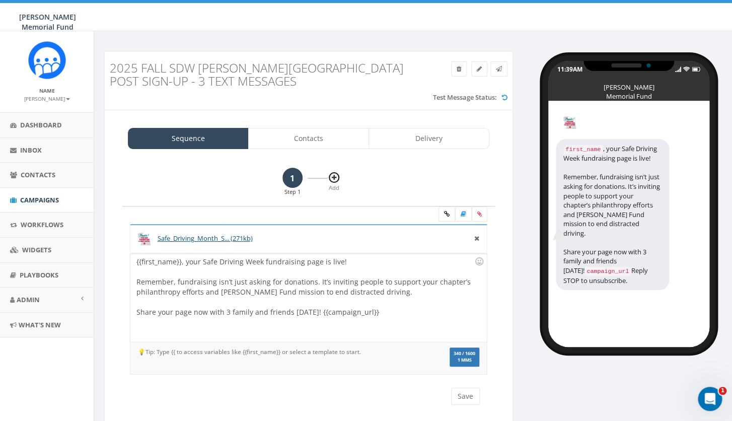
click at [331, 177] on button at bounding box center [334, 177] width 13 height 13
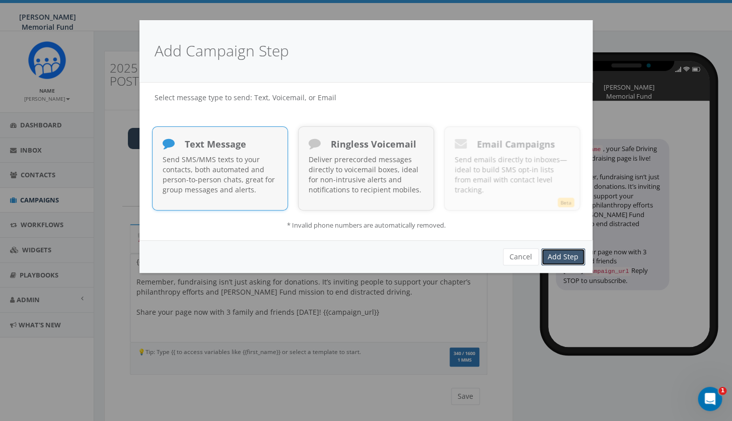
click at [579, 252] on link "Add Step" at bounding box center [563, 256] width 44 height 17
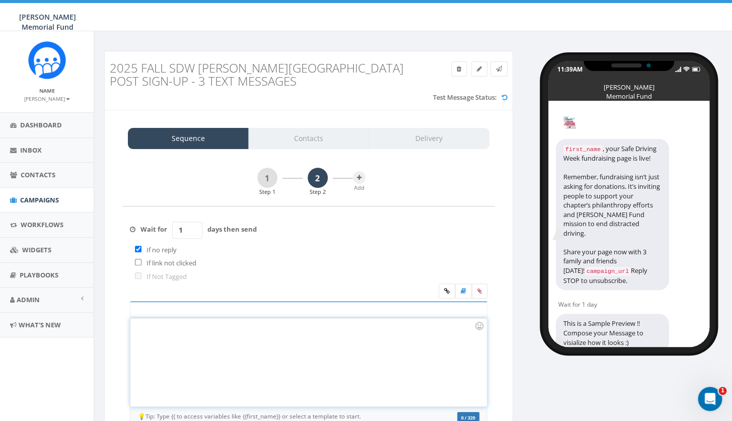
click at [191, 346] on div at bounding box center [308, 362] width 356 height 88
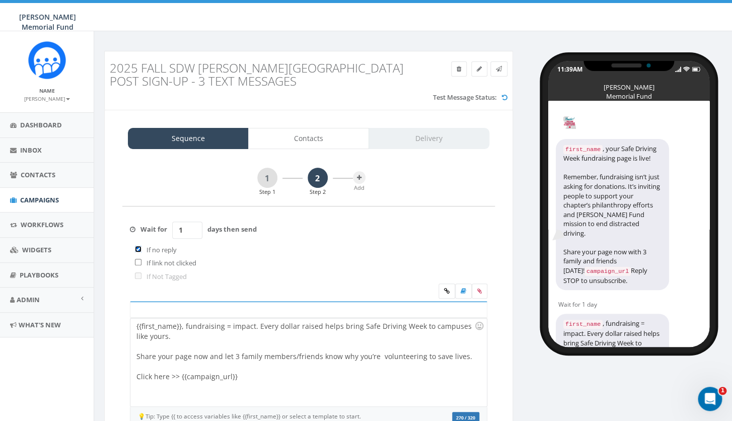
click at [139, 250] on input "checkbox" at bounding box center [138, 249] width 7 height 7
checkbox input "false"
drag, startPoint x: 191, startPoint y: 231, endPoint x: 171, endPoint y: 230, distance: 20.2
click at [172, 231] on input "1" at bounding box center [187, 230] width 30 height 17
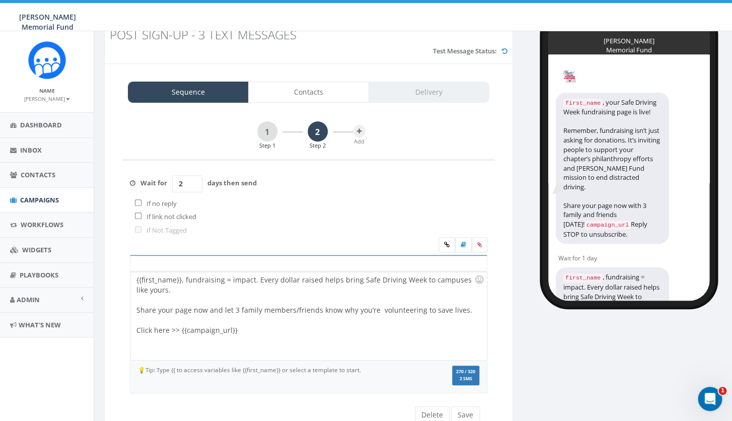
scroll to position [51, 0]
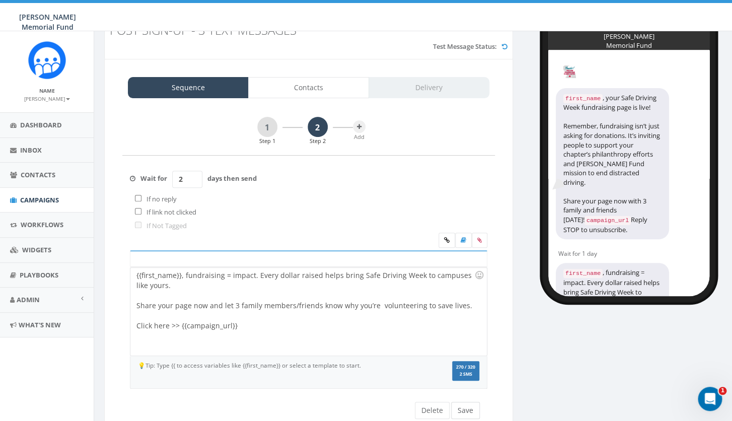
type input "2"
click at [465, 413] on button "Save" at bounding box center [465, 410] width 29 height 17
click at [479, 236] on label at bounding box center [480, 240] width 16 height 15
click at [0, 0] on input "file" at bounding box center [0, 0] width 0 height 0
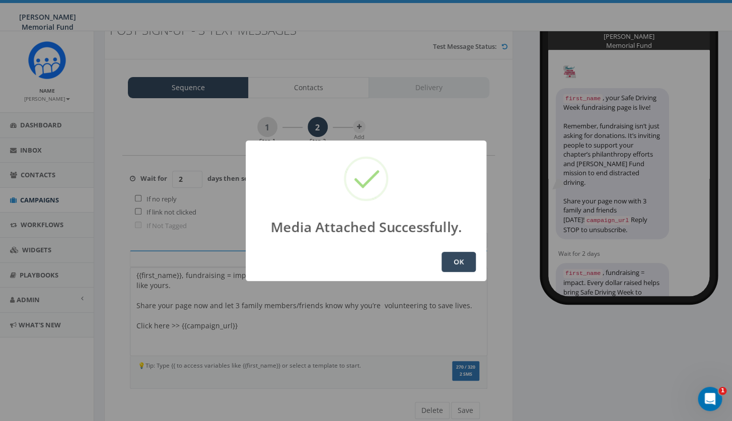
click at [460, 267] on button "OK" at bounding box center [459, 262] width 34 height 20
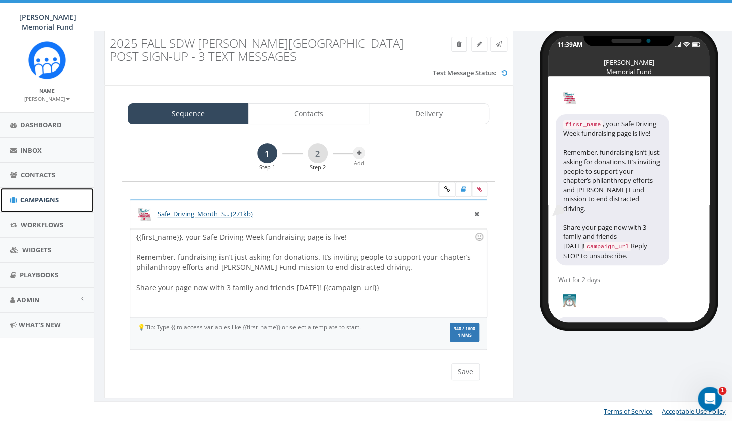
click at [42, 198] on span "Campaigns" at bounding box center [39, 199] width 39 height 9
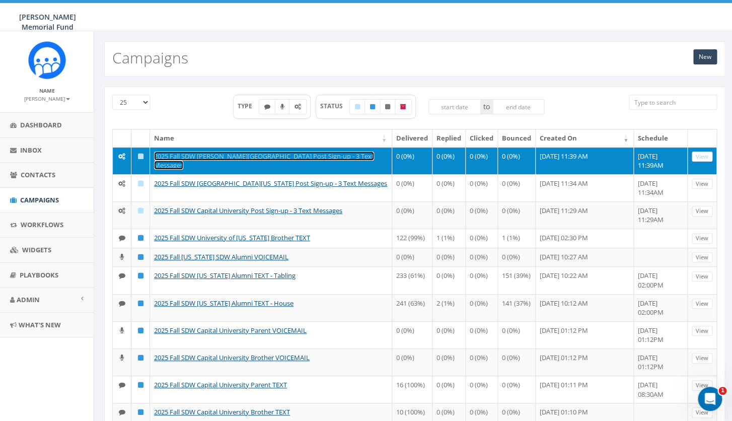
click at [275, 159] on link "2025 Fall SDW [PERSON_NAME][GEOGRAPHIC_DATA] Post Sign-up - 3 Text Messages" at bounding box center [264, 161] width 220 height 19
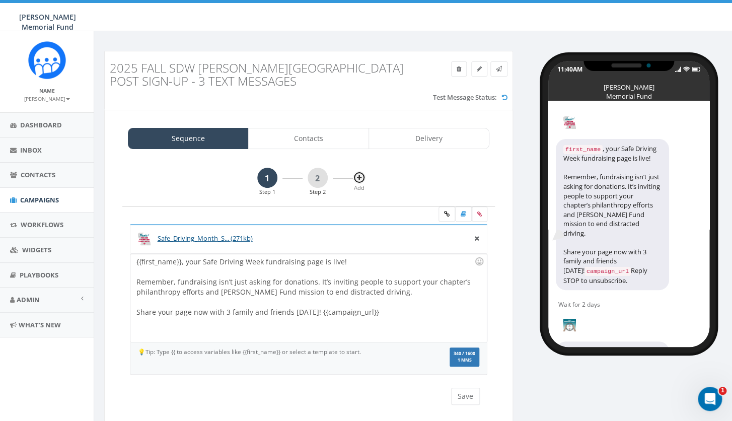
click at [359, 178] on icon at bounding box center [359, 178] width 5 height 6
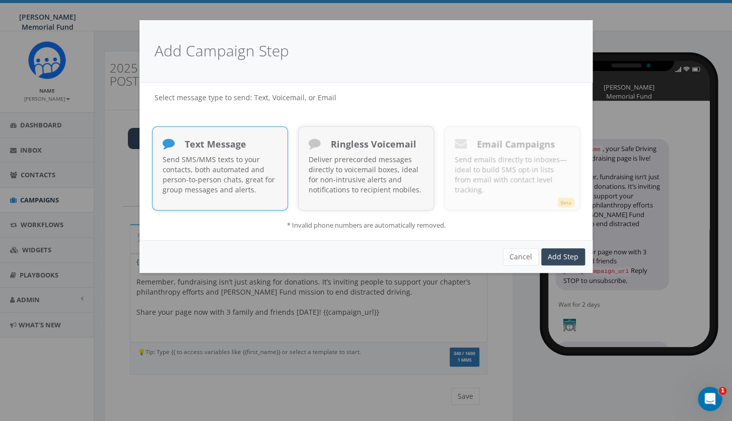
click at [238, 156] on p "Send SMS/MMS texts to your contacts, both automated and person-to-person chats,…" at bounding box center [220, 175] width 115 height 40
click at [567, 257] on link "Add Step" at bounding box center [563, 256] width 44 height 17
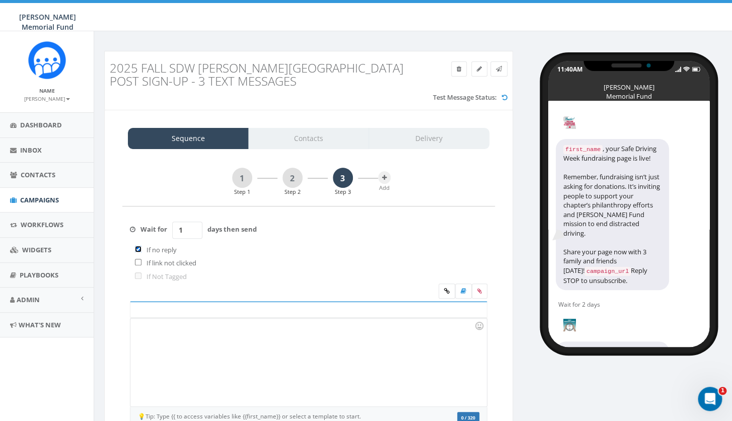
click at [138, 249] on input "checkbox" at bounding box center [138, 249] width 7 height 7
checkbox input "false"
drag, startPoint x: 185, startPoint y: 230, endPoint x: 174, endPoint y: 230, distance: 10.6
click at [176, 230] on input "1" at bounding box center [187, 230] width 30 height 17
type input "2"
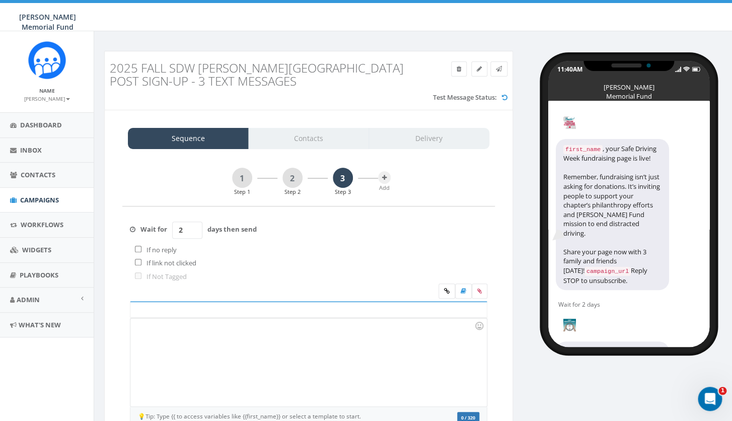
click at [222, 370] on div at bounding box center [308, 362] width 356 height 88
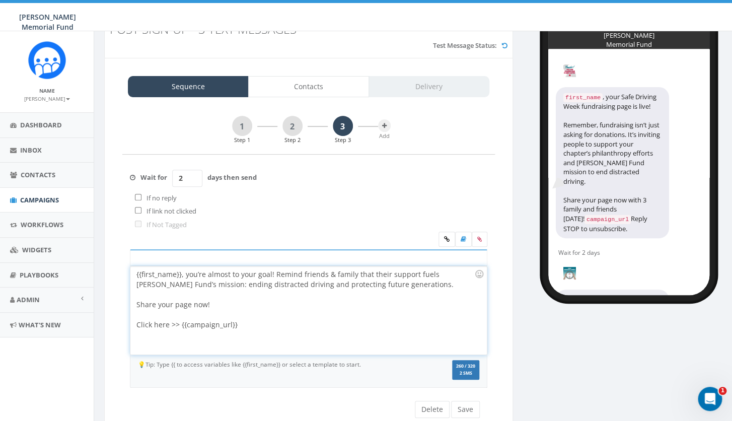
scroll to position [53, 0]
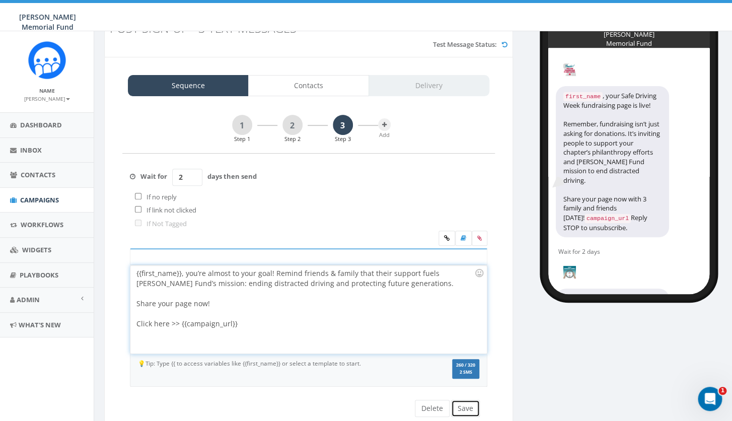
click at [464, 409] on button "Save" at bounding box center [465, 408] width 29 height 17
click at [482, 235] on icon at bounding box center [480, 238] width 5 height 6
click at [0, 0] on input "file" at bounding box center [0, 0] width 0 height 0
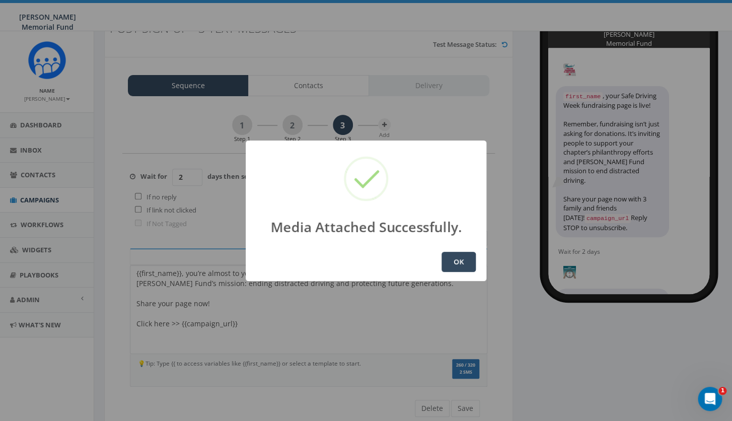
click at [459, 262] on button "OK" at bounding box center [459, 262] width 34 height 20
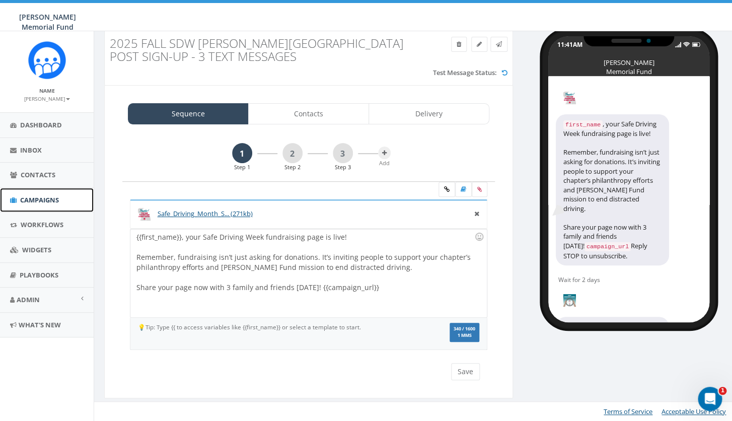
click at [36, 202] on span "Campaigns" at bounding box center [39, 199] width 39 height 9
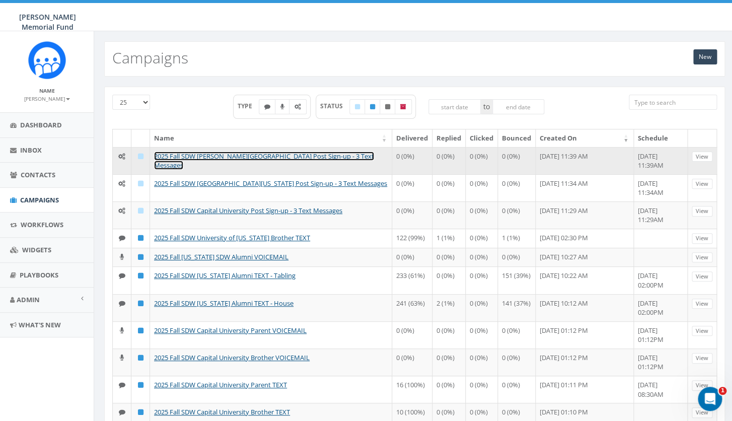
click at [304, 156] on link "2025 Fall SDW [PERSON_NAME][GEOGRAPHIC_DATA] Post Sign-up - 3 Text Messages" at bounding box center [264, 161] width 220 height 19
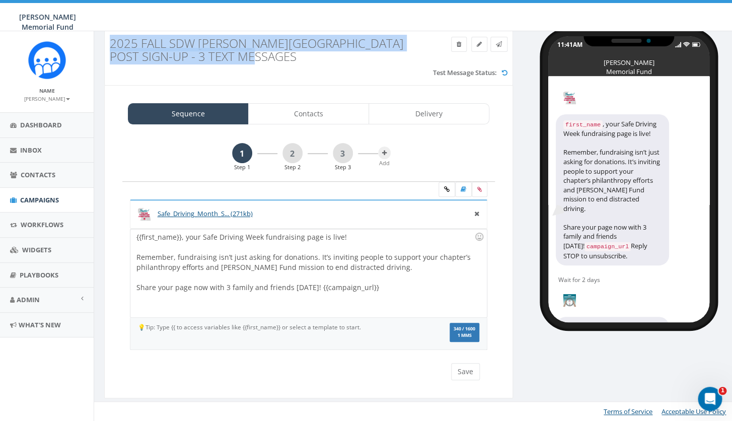
drag, startPoint x: 266, startPoint y: 58, endPoint x: 110, endPoint y: 37, distance: 158.1
click at [110, 37] on h3 "2025 Fall SDW James Madison University Post Sign-up - 3 Text Messages" at bounding box center [257, 50] width 295 height 27
copy h3 "2025 Fall SDW James Madison University Post Sign-up - 3 Text Messages"
click at [43, 205] on span "Campaigns" at bounding box center [39, 199] width 39 height 9
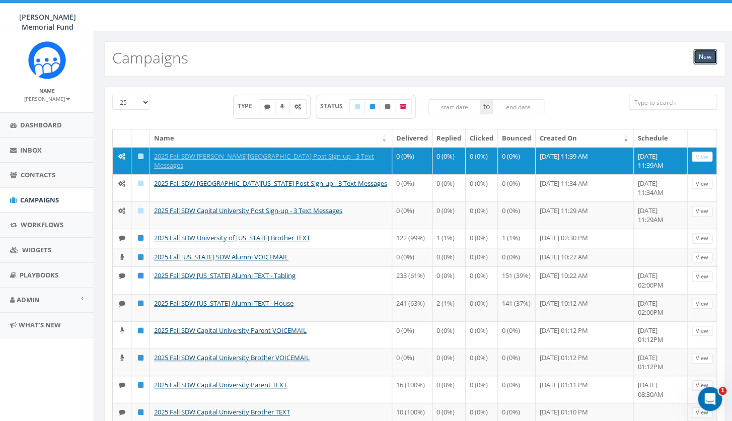
click at [704, 59] on link "New" at bounding box center [706, 56] width 24 height 15
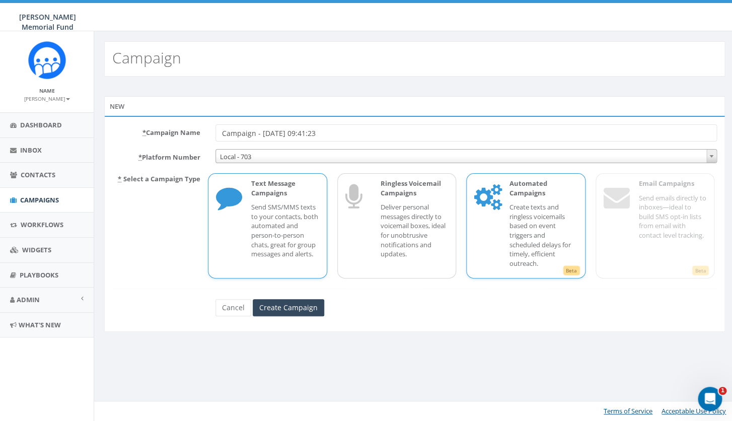
click at [534, 218] on p "Create texts and ringless voicemails based on event triggers and scheduled dela…" at bounding box center [543, 234] width 67 height 65
drag, startPoint x: 341, startPoint y: 133, endPoint x: 187, endPoint y: 130, distance: 154.2
click at [216, 130] on input "Campaign - 09/29/2025, 09:41:23" at bounding box center [467, 132] width 502 height 17
paste input "2025 Fall SDW James Madison University Post Sign-up - 3 Text Messages"
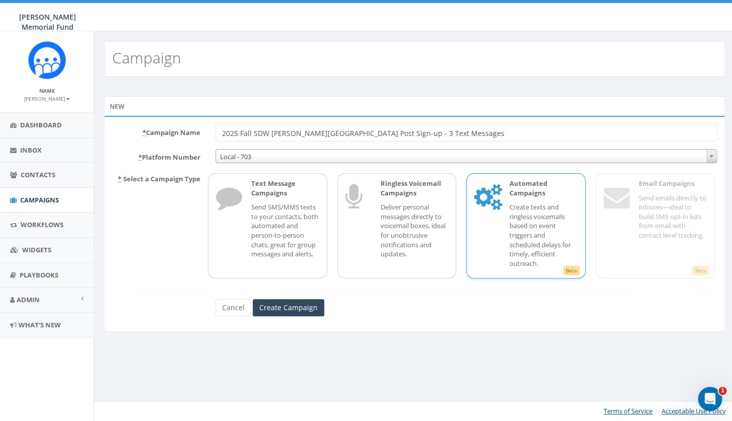
click at [325, 132] on input "2025 Fall SDW James Madison University Post Sign-up - 3 Text Messages" at bounding box center [467, 132] width 502 height 17
drag, startPoint x: 356, startPoint y: 132, endPoint x: 270, endPoint y: 134, distance: 85.7
click at [270, 134] on input "2025 Fall SDW James Madison University Post Sign-up - 3 Text Messages" at bounding box center [467, 132] width 502 height 17
paste input "Michigan State"
type input "2025 Fall SDW [US_STATE] StatePost Sign-up - 3 Text Messages"
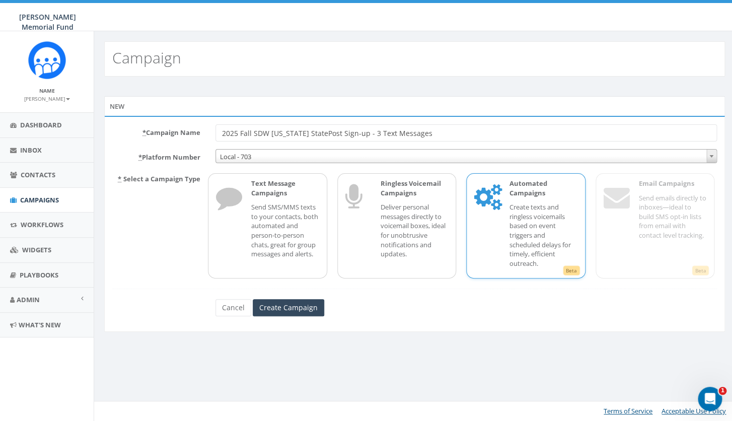
click at [500, 235] on div "Automated Campaigns Create texts and ringless voicemails based on event trigger…" at bounding box center [539, 226] width 78 height 94
click at [264, 309] on input "Create Campaign" at bounding box center [289, 307] width 72 height 17
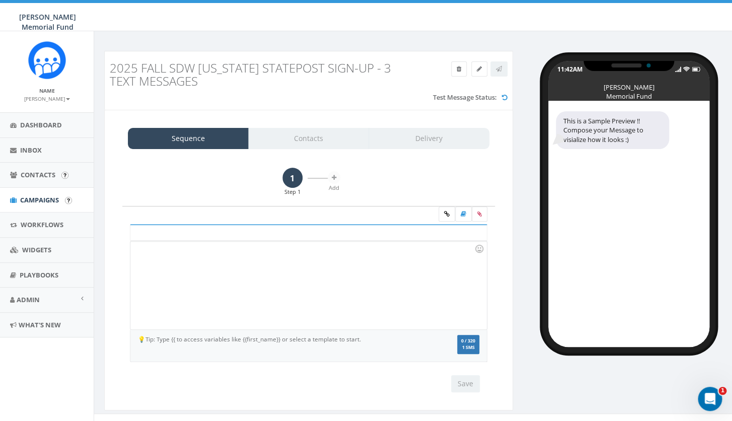
click at [276, 297] on div at bounding box center [308, 285] width 356 height 88
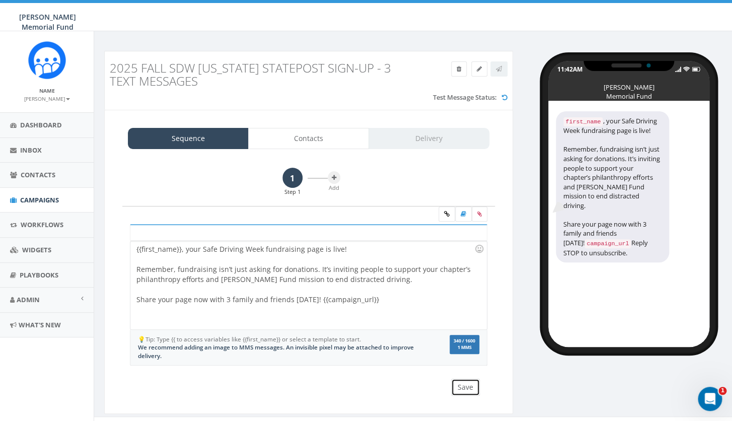
click at [467, 388] on button "Save" at bounding box center [465, 387] width 29 height 17
click at [480, 213] on icon at bounding box center [480, 214] width 5 height 6
click at [0, 0] on input "file" at bounding box center [0, 0] width 0 height 0
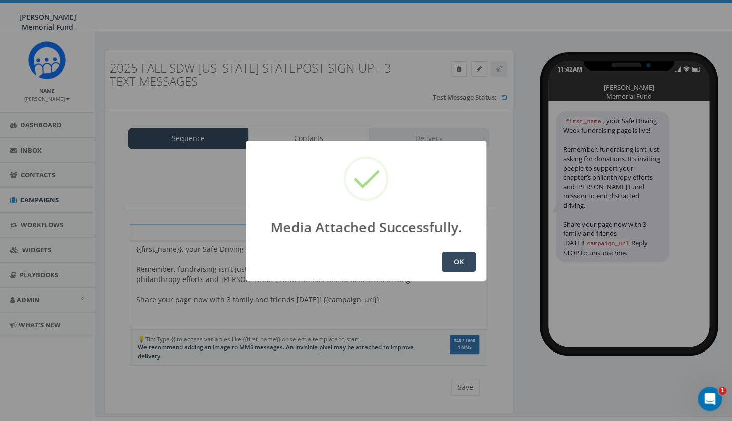
click at [458, 261] on button "OK" at bounding box center [459, 262] width 34 height 20
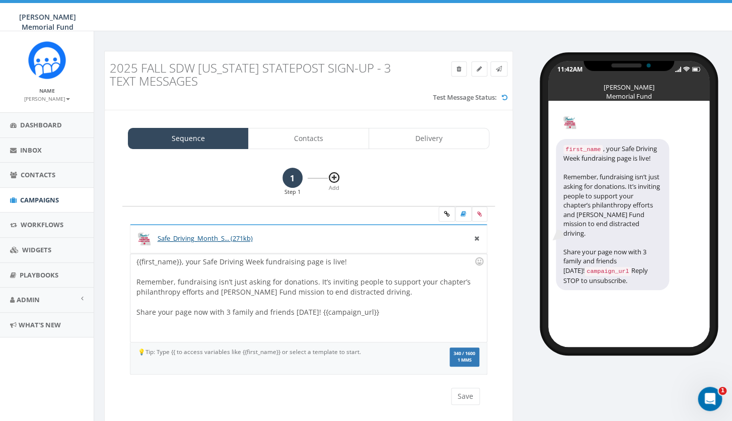
click at [336, 179] on icon at bounding box center [334, 178] width 5 height 6
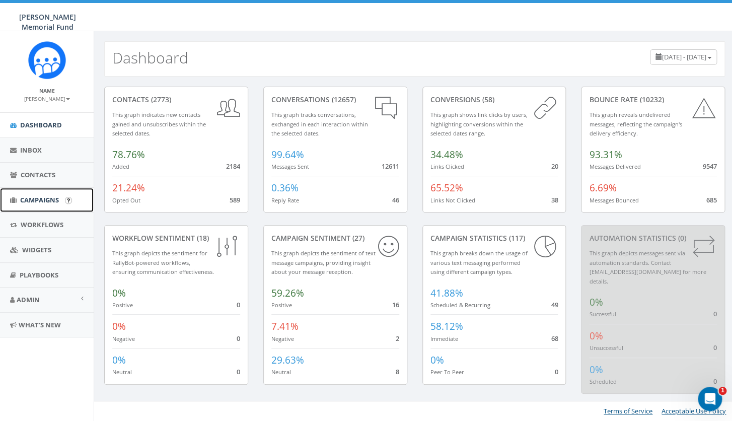
click at [38, 204] on span "Campaigns" at bounding box center [39, 199] width 39 height 9
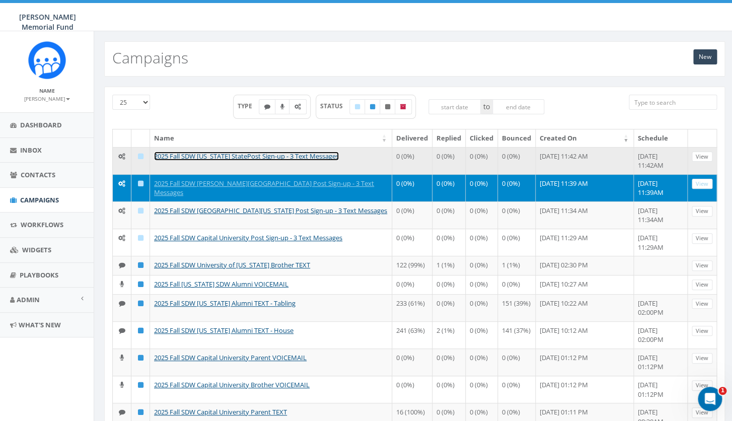
click at [255, 156] on link "2025 Fall SDW [US_STATE] StatePost Sign-up - 3 Text Messages" at bounding box center [246, 156] width 185 height 9
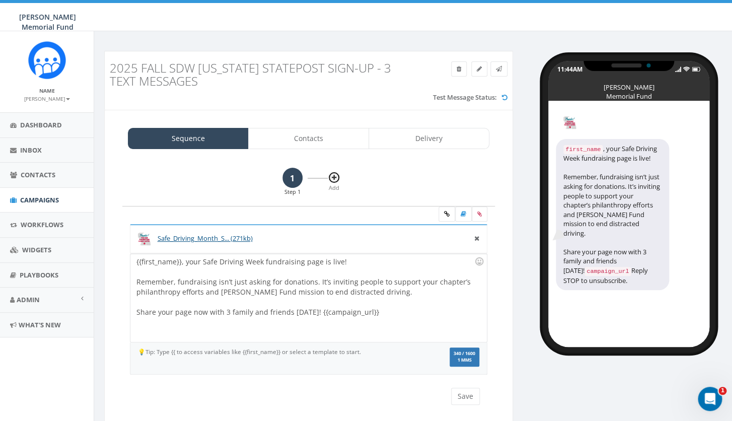
click icon
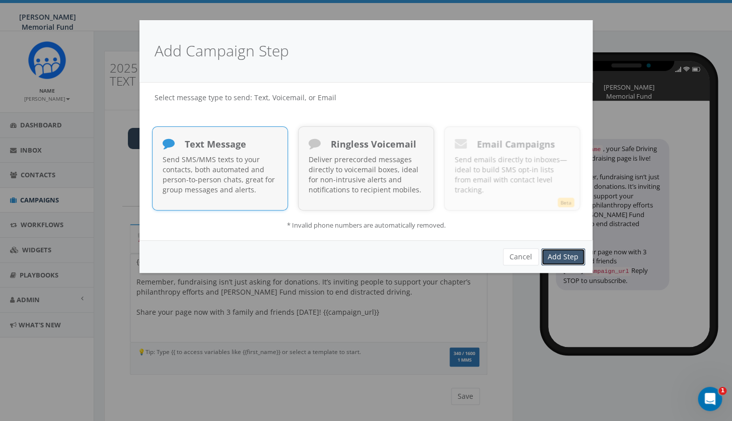
click link "Add Step"
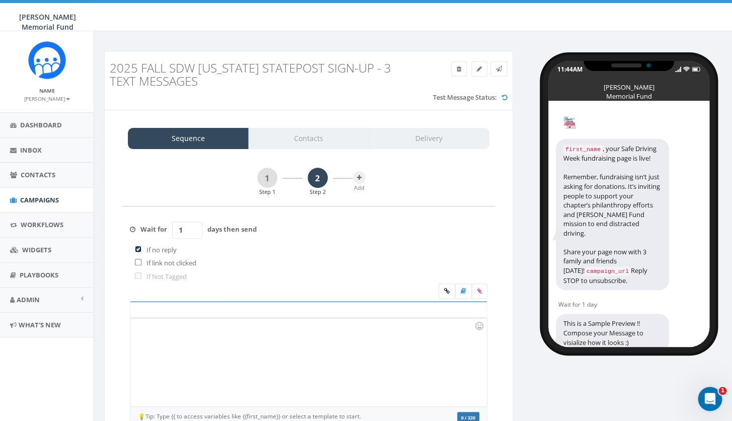
click at [139, 249] on input "checkbox" at bounding box center [138, 249] width 7 height 7
checkbox input "false"
drag, startPoint x: 188, startPoint y: 233, endPoint x: 171, endPoint y: 231, distance: 16.7
click at [172, 233] on input "1" at bounding box center [187, 230] width 30 height 17
type input "2"
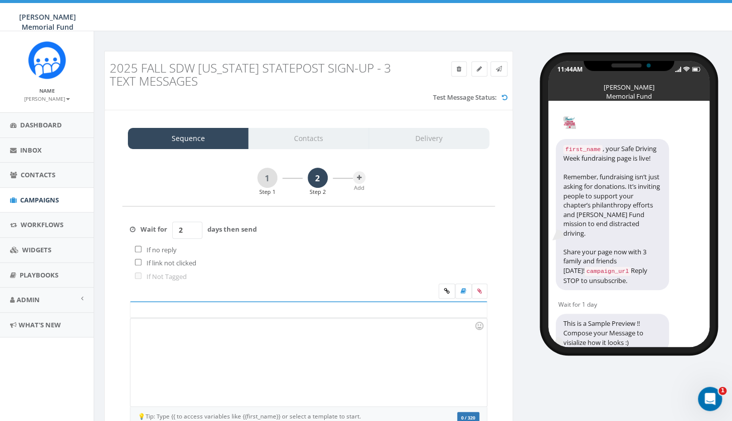
click at [164, 345] on div at bounding box center [308, 362] width 356 height 88
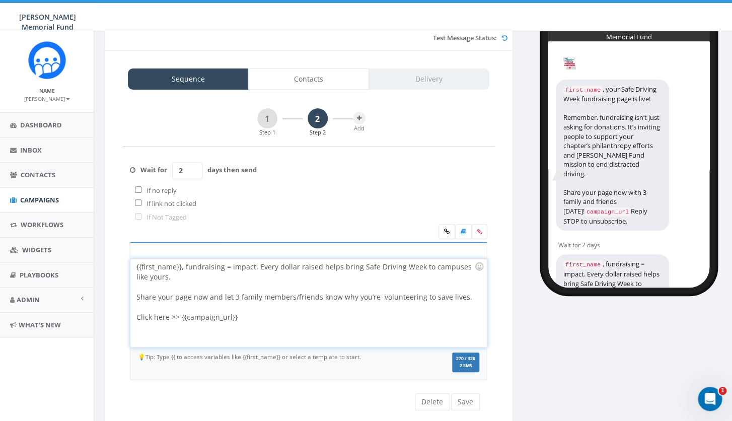
scroll to position [76, 0]
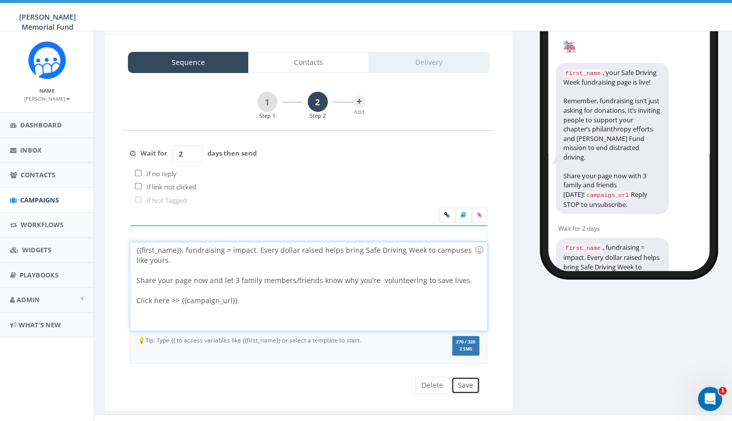
click at [471, 383] on button "Save" at bounding box center [465, 385] width 29 height 17
click at [481, 218] on icon at bounding box center [480, 215] width 5 height 6
click at [0, 0] on input "file" at bounding box center [0, 0] width 0 height 0
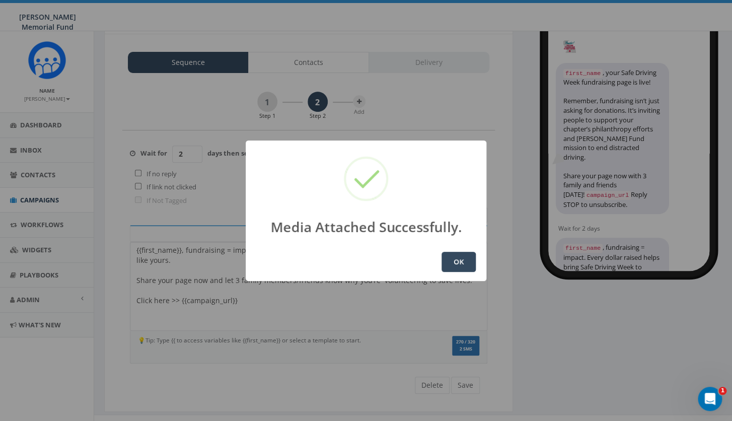
click at [455, 260] on button "OK" at bounding box center [459, 262] width 34 height 20
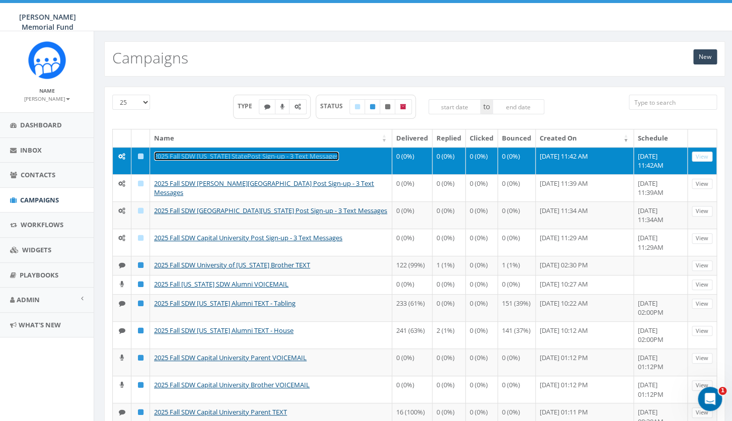
click at [241, 157] on link "2025 Fall SDW [US_STATE] StatePost Sign-up - 3 Text Messages" at bounding box center [246, 156] width 185 height 9
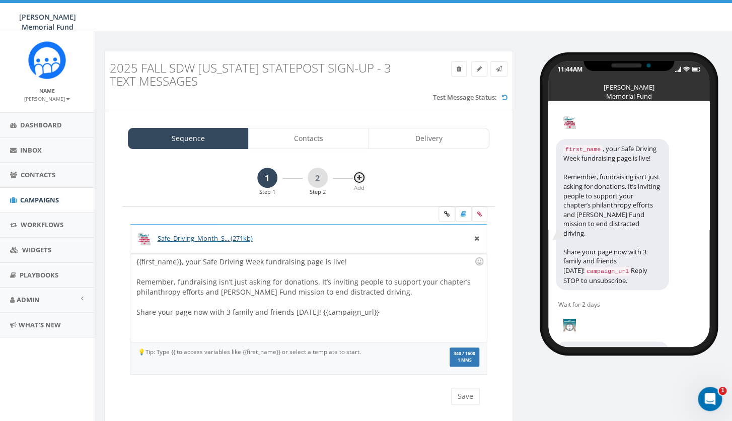
click at [359, 178] on icon at bounding box center [359, 178] width 5 height 6
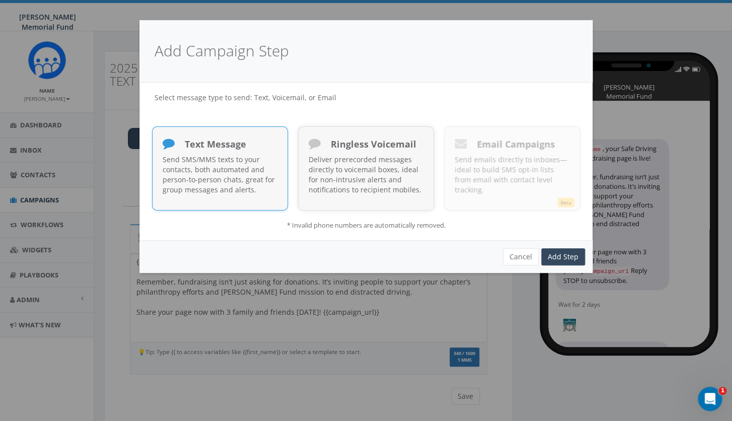
click at [218, 179] on p "Send SMS/MMS texts to your contacts, both automated and person-to-person chats,…" at bounding box center [220, 175] width 115 height 40
click at [562, 256] on link "Add Step" at bounding box center [563, 256] width 44 height 17
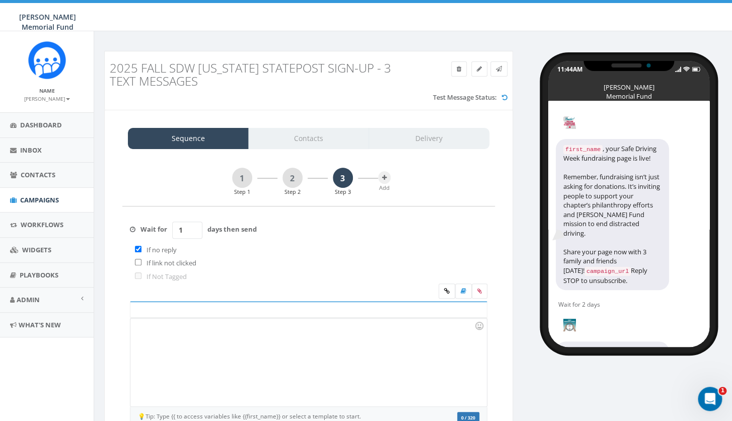
click at [144, 248] on label "If no reply" at bounding box center [159, 250] width 35 height 10
click at [137, 250] on input "checkbox" at bounding box center [138, 249] width 7 height 7
checkbox input "false"
drag, startPoint x: 183, startPoint y: 231, endPoint x: 173, endPoint y: 229, distance: 9.7
click at [174, 230] on input "1" at bounding box center [187, 230] width 30 height 17
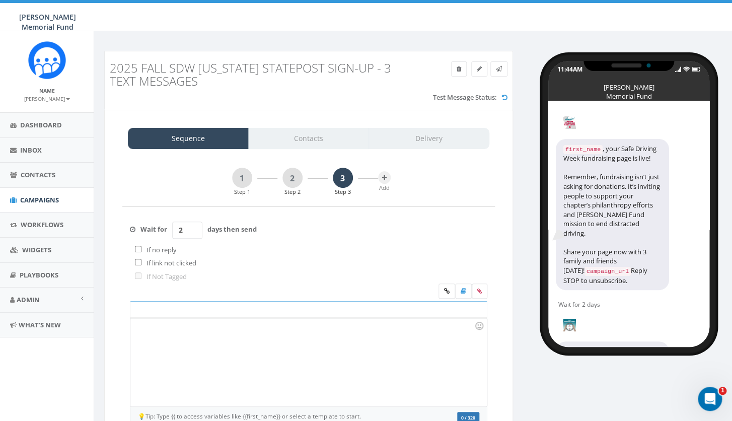
type input "2"
click at [362, 364] on div at bounding box center [308, 362] width 356 height 88
click at [184, 376] on div at bounding box center [308, 362] width 356 height 88
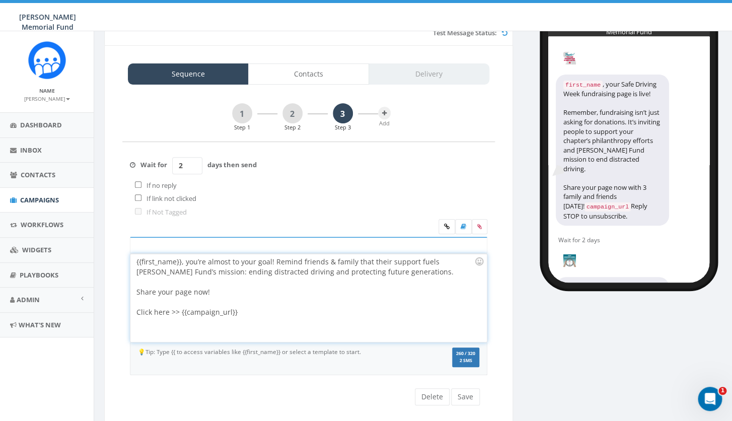
scroll to position [89, 0]
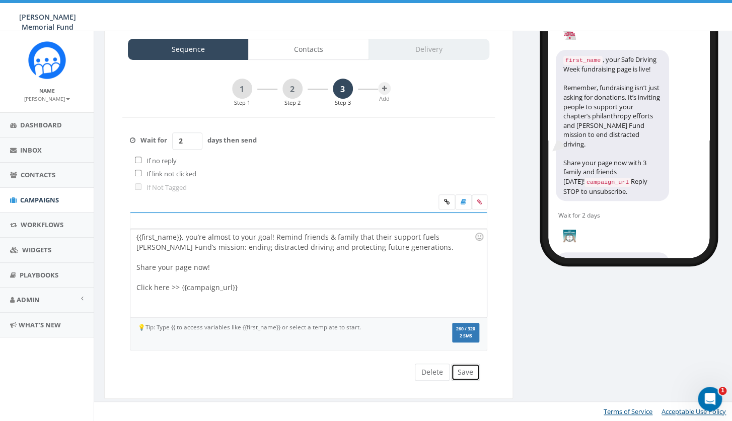
click at [468, 368] on button "Save" at bounding box center [465, 372] width 29 height 17
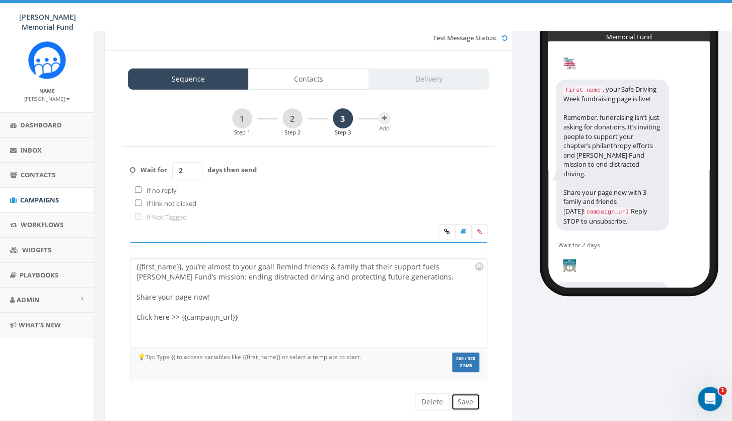
scroll to position [43, 0]
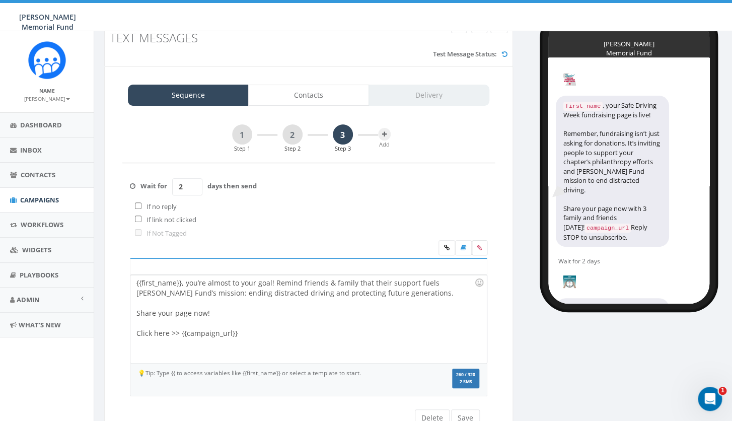
click at [483, 243] on label at bounding box center [480, 247] width 16 height 15
click at [0, 0] on input "file" at bounding box center [0, 0] width 0 height 0
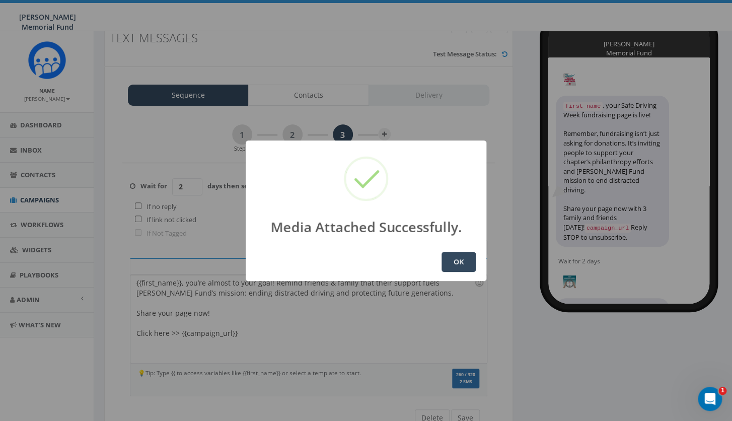
click at [454, 260] on button "OK" at bounding box center [459, 262] width 34 height 20
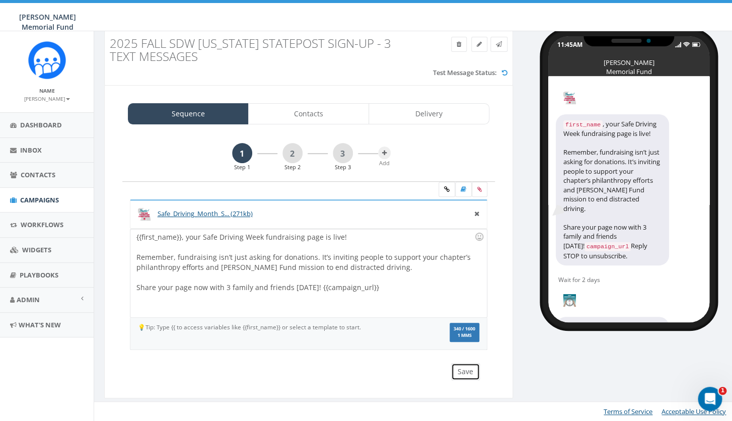
click at [473, 372] on button "Save" at bounding box center [465, 371] width 29 height 17
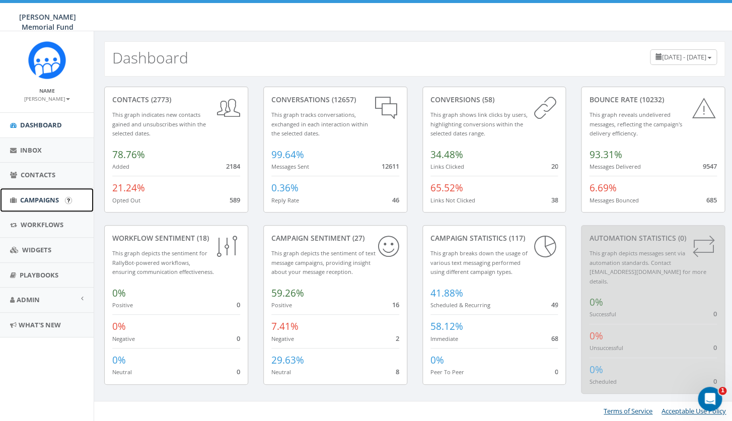
click at [26, 201] on span "Campaigns" at bounding box center [39, 199] width 39 height 9
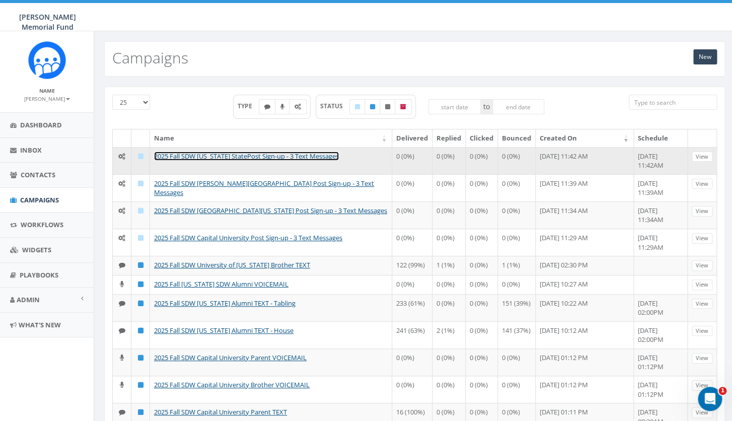
click at [265, 155] on link "2025 Fall SDW [US_STATE] StatePost Sign-up - 3 Text Messages" at bounding box center [246, 156] width 185 height 9
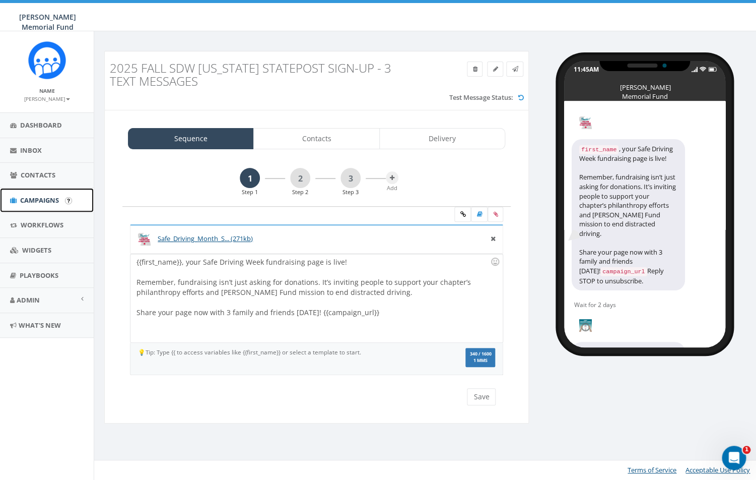
click at [21, 202] on span "Campaigns" at bounding box center [39, 199] width 39 height 9
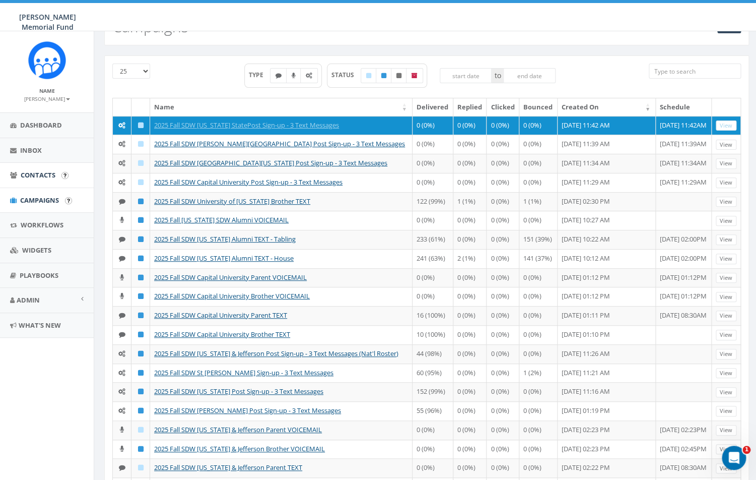
scroll to position [32, 0]
